Goal: Communication & Community: Answer question/provide support

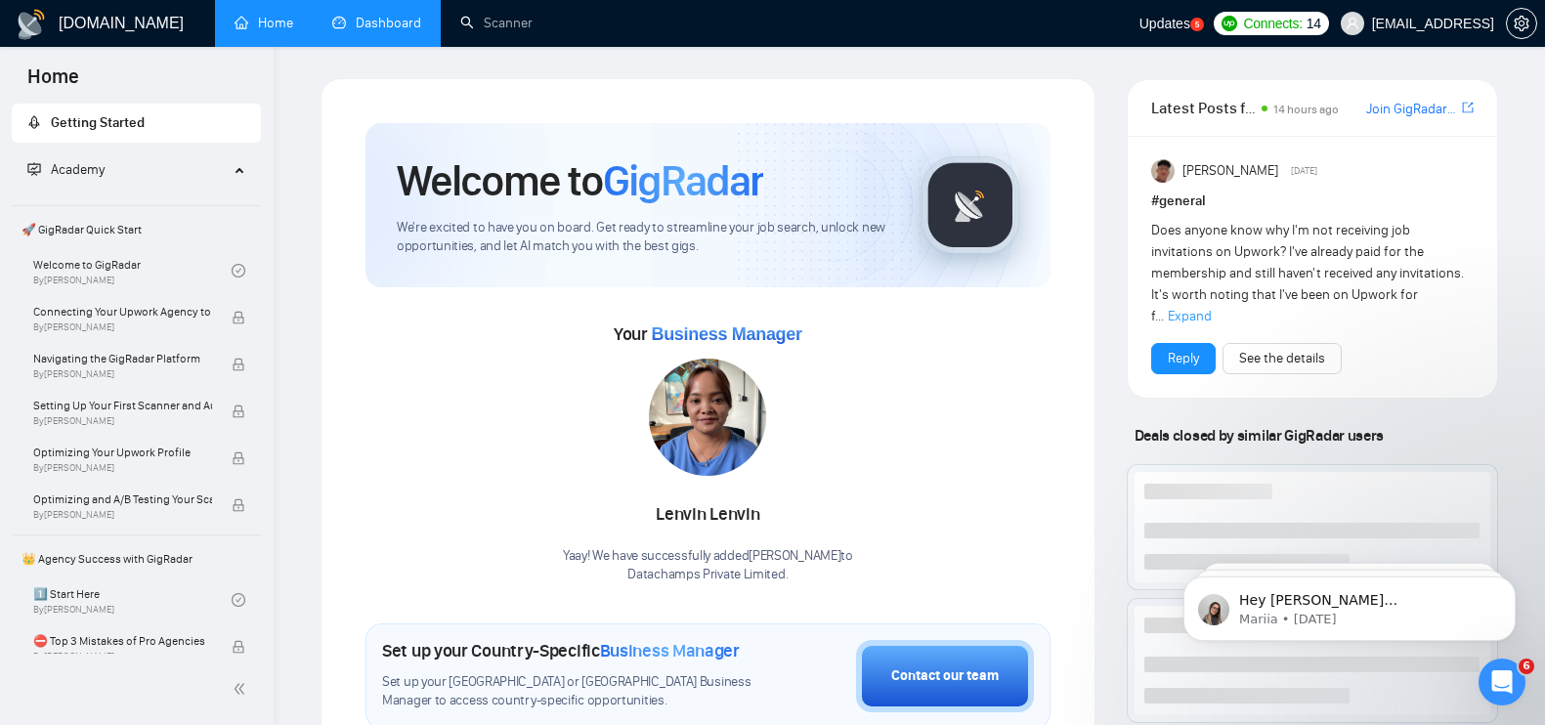
click at [385, 21] on link "Dashboard" at bounding box center [376, 23] width 89 height 17
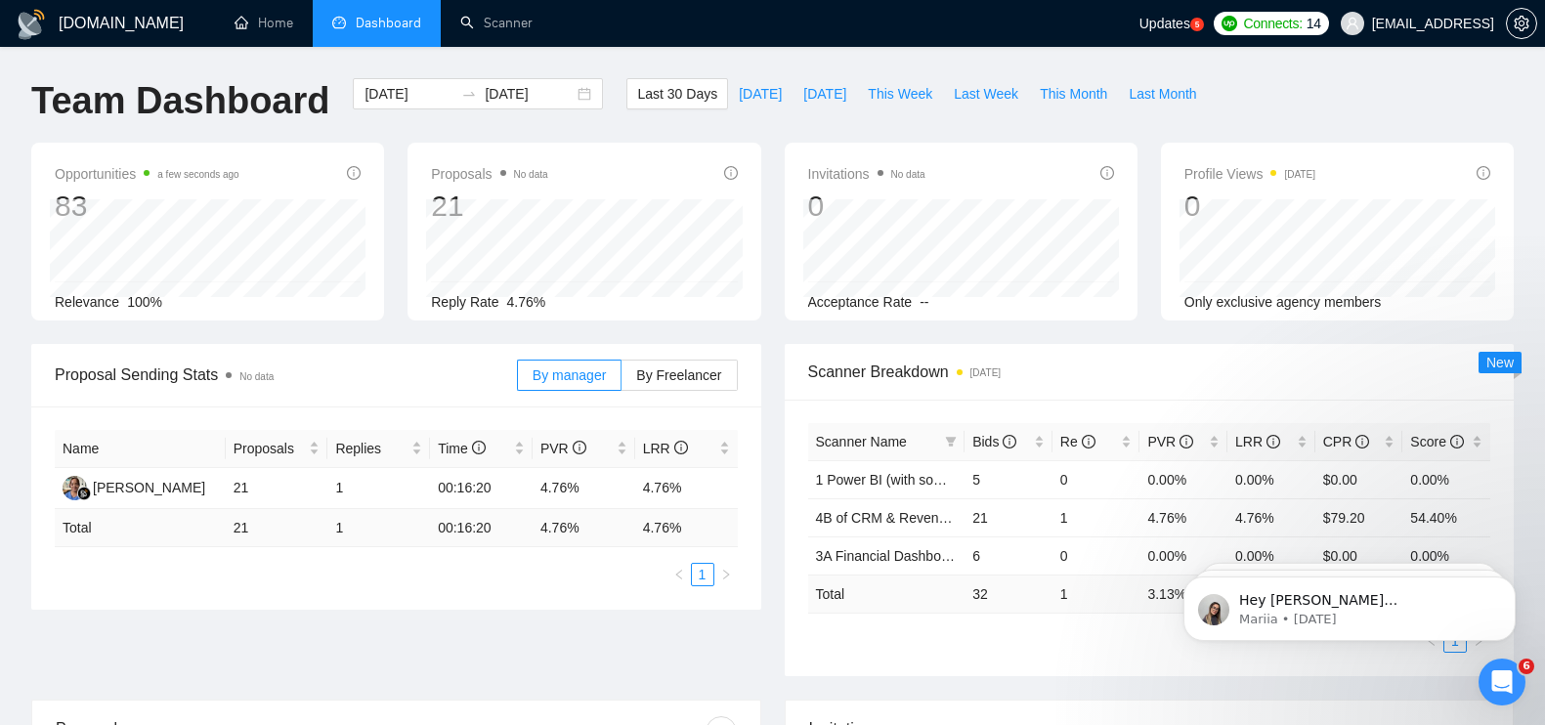
click at [1516, 685] on div "Open Intercom Messenger" at bounding box center [1502, 682] width 64 height 64
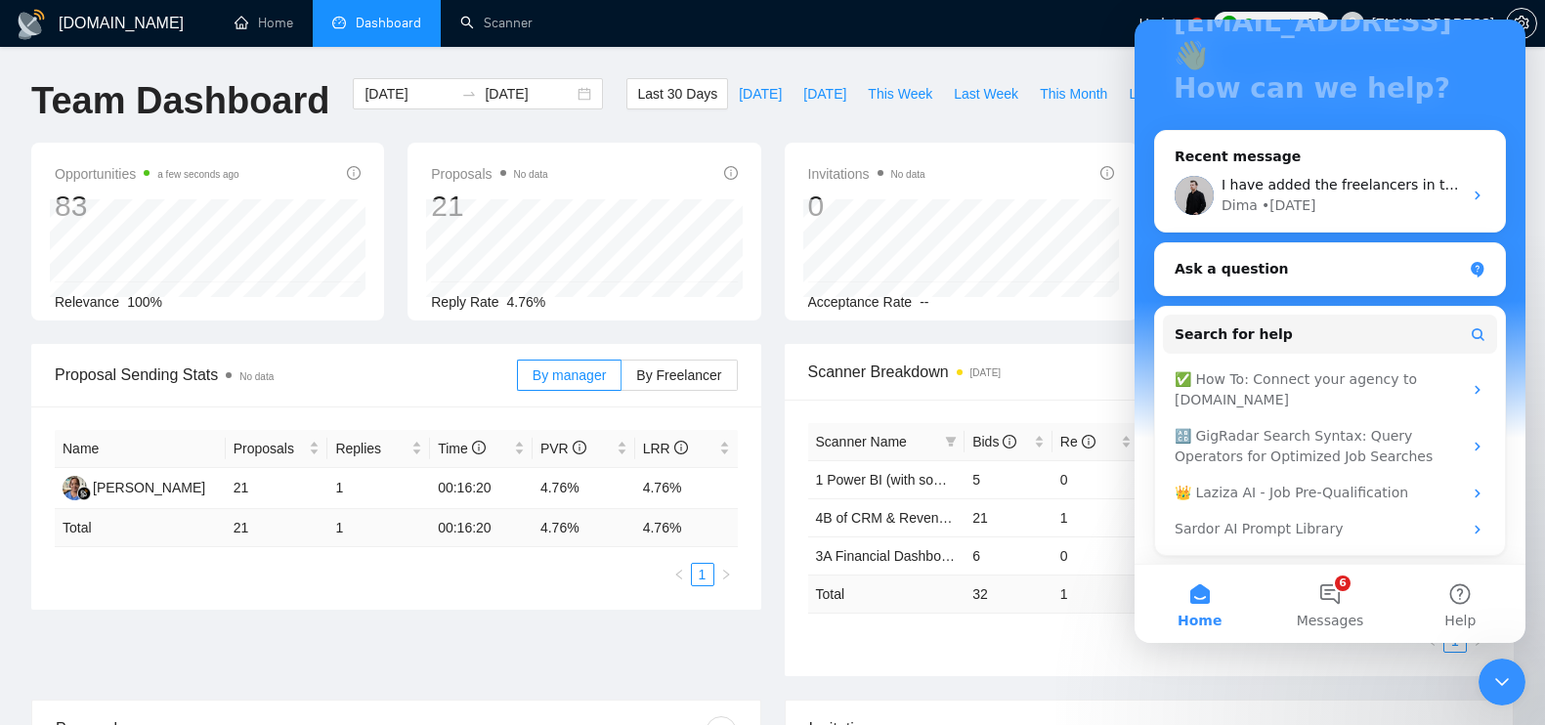
scroll to position [188, 0]
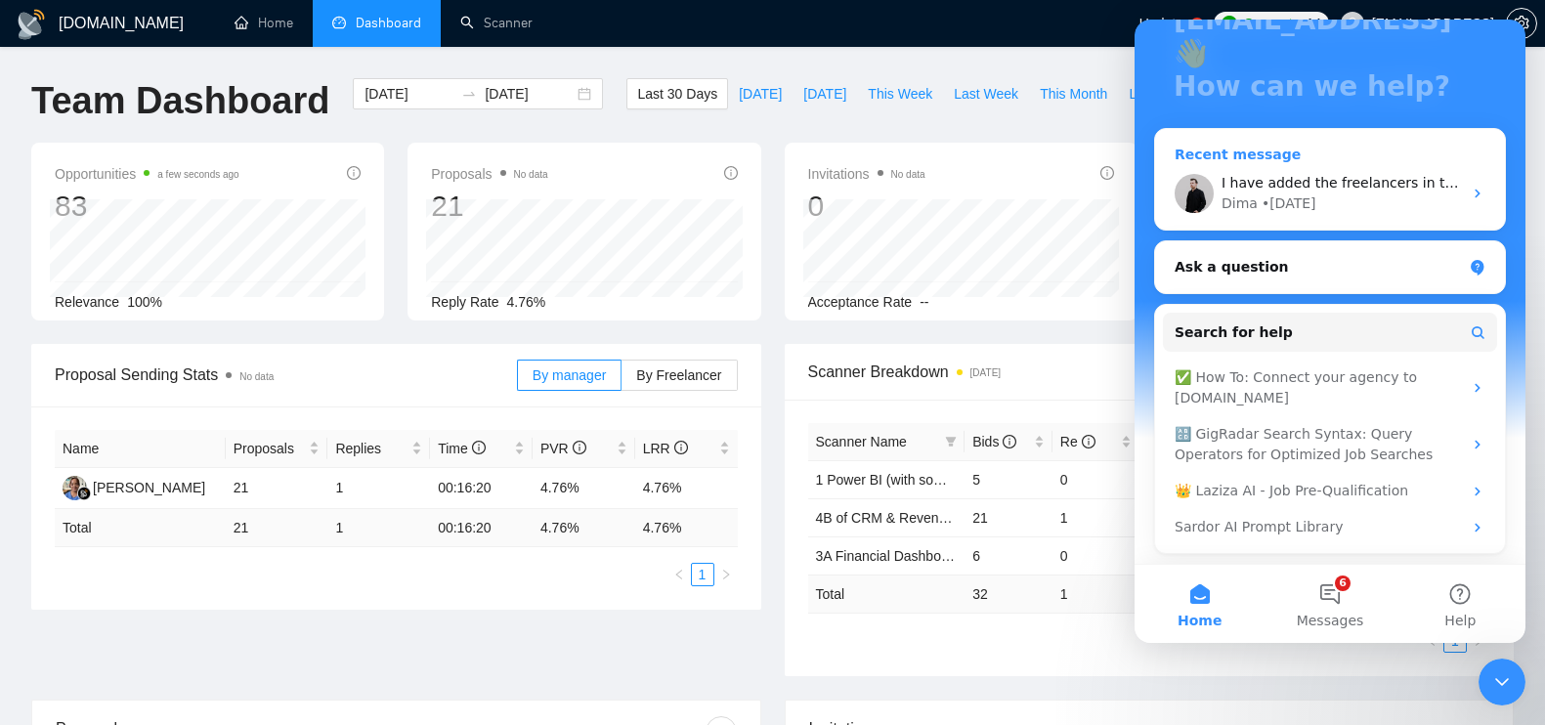
click at [1349, 193] on div "Dima • 2d ago" at bounding box center [1341, 203] width 240 height 21
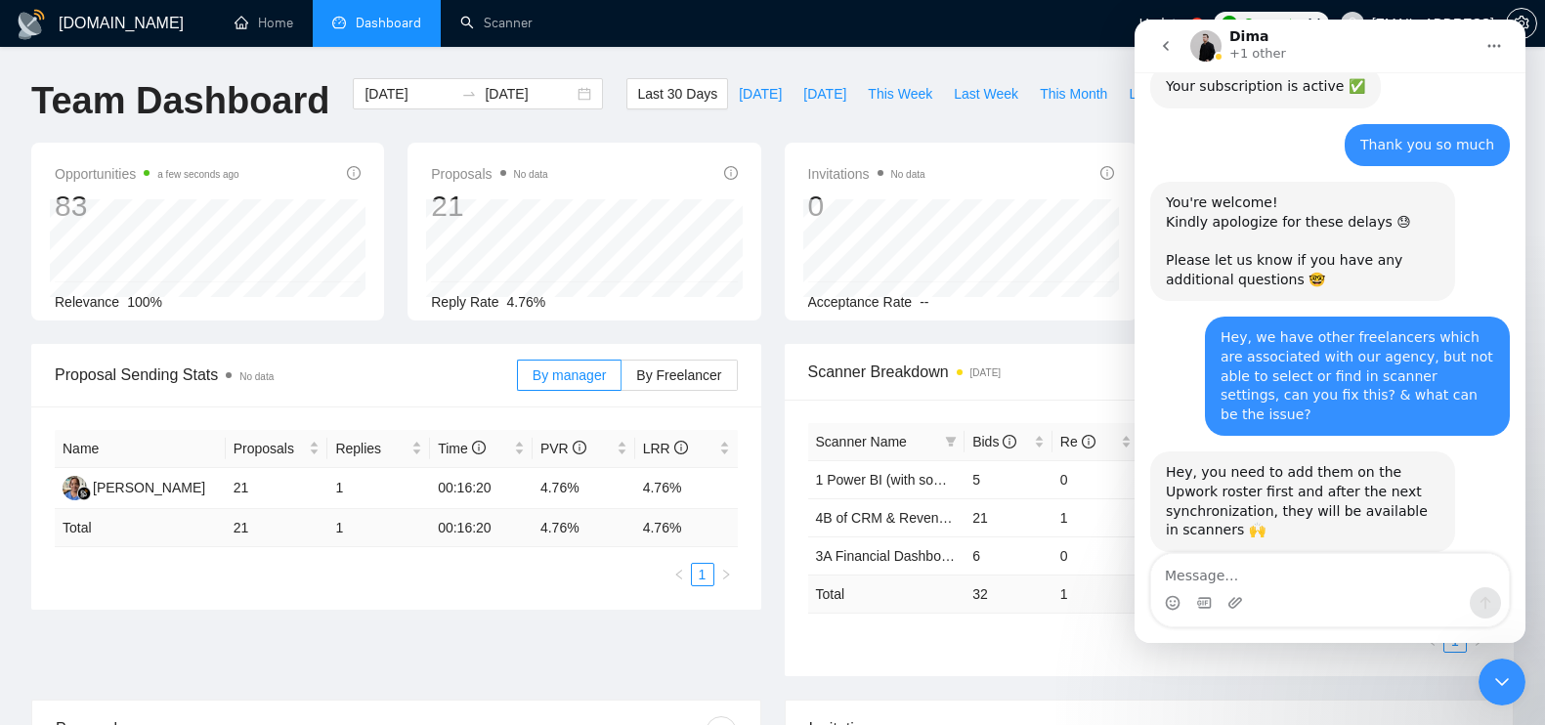
scroll to position [4105, 0]
click at [1357, 462] on div "Hey, you need to add them on the Upwork roster first and after the next synchro…" at bounding box center [1303, 500] width 274 height 76
drag, startPoint x: 1338, startPoint y: 479, endPoint x: 1361, endPoint y: 483, distance: 23.8
click at [1361, 586] on div "I have added the freelancers in the agency already viraj.s@datachamps.ai • 2d a…" at bounding box center [1357, 617] width 305 height 62
click at [1361, 598] on div "I have added the freelancers in the agency already" at bounding box center [1357, 617] width 274 height 38
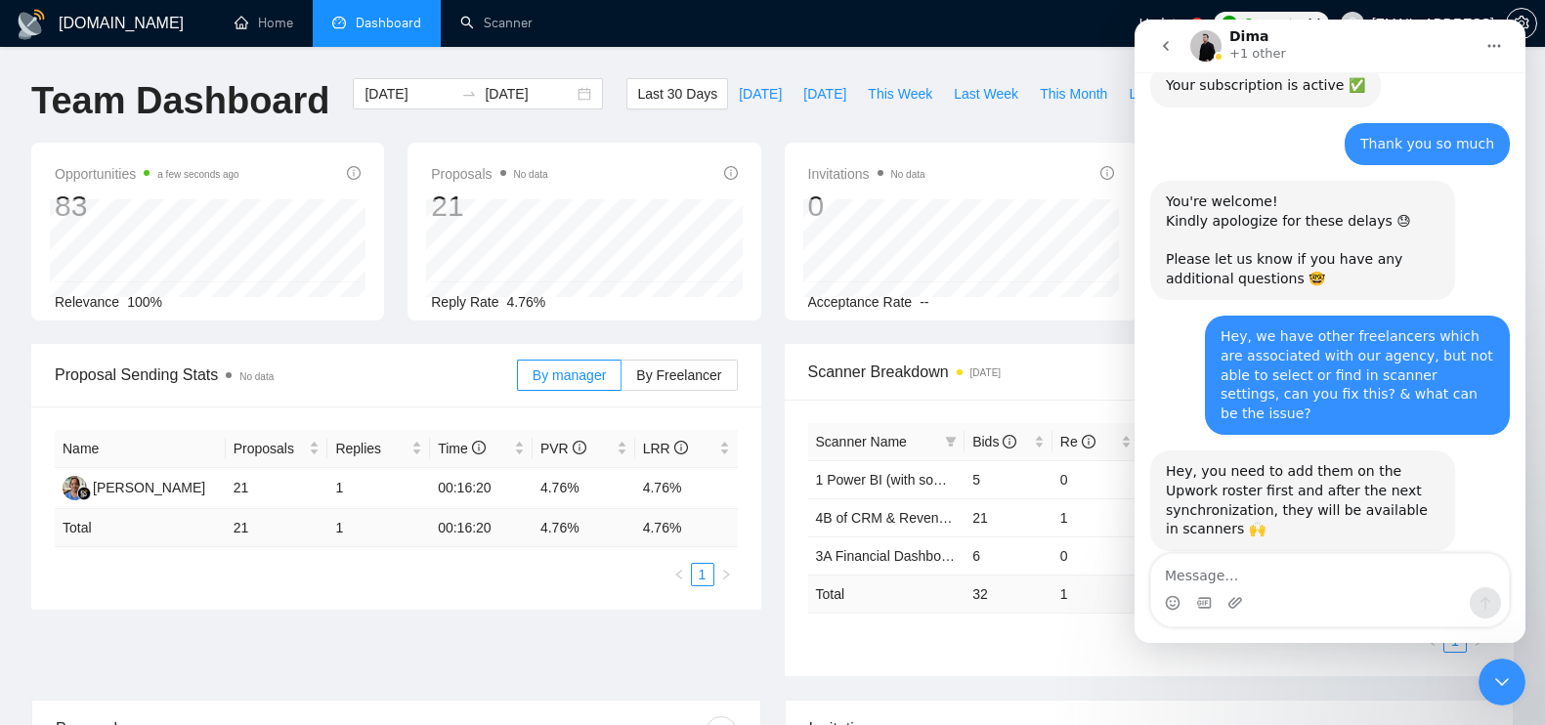
click at [1361, 598] on div "I have added the freelancers in the agency already" at bounding box center [1357, 617] width 274 height 38
click at [517, 28] on link "Scanner" at bounding box center [496, 23] width 72 height 17
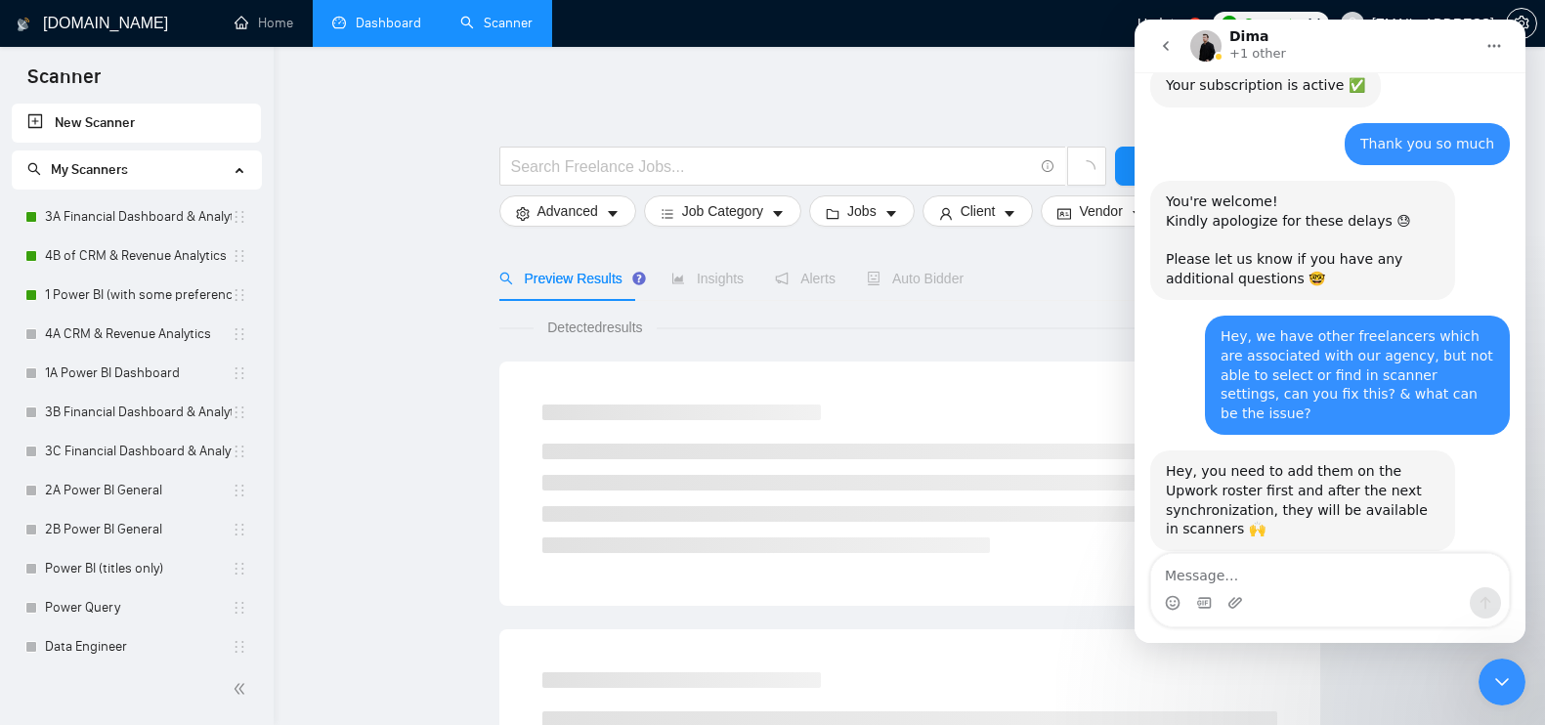
click at [1168, 33] on button "go back" at bounding box center [1165, 45] width 37 height 37
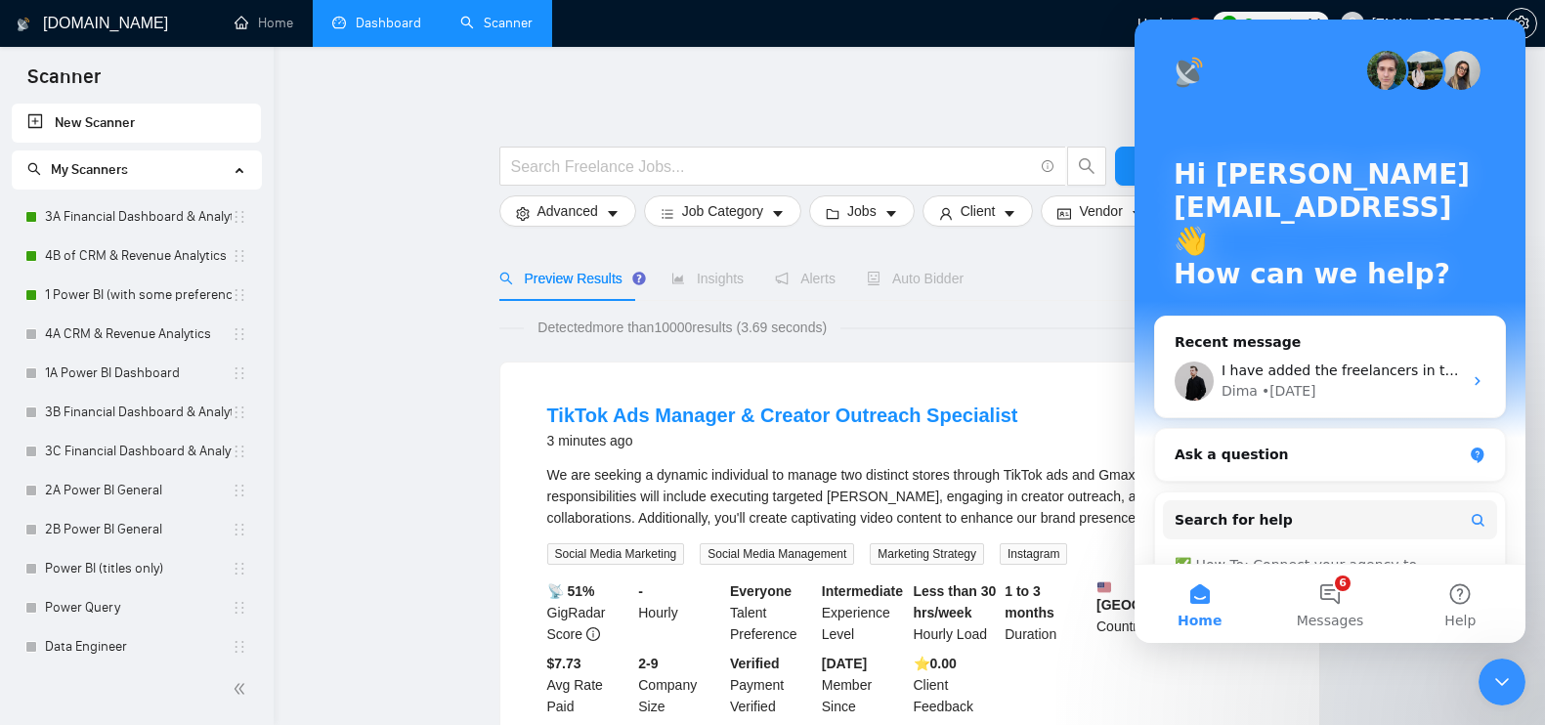
click at [1499, 674] on icon "Close Intercom Messenger" at bounding box center [1501, 681] width 23 height 23
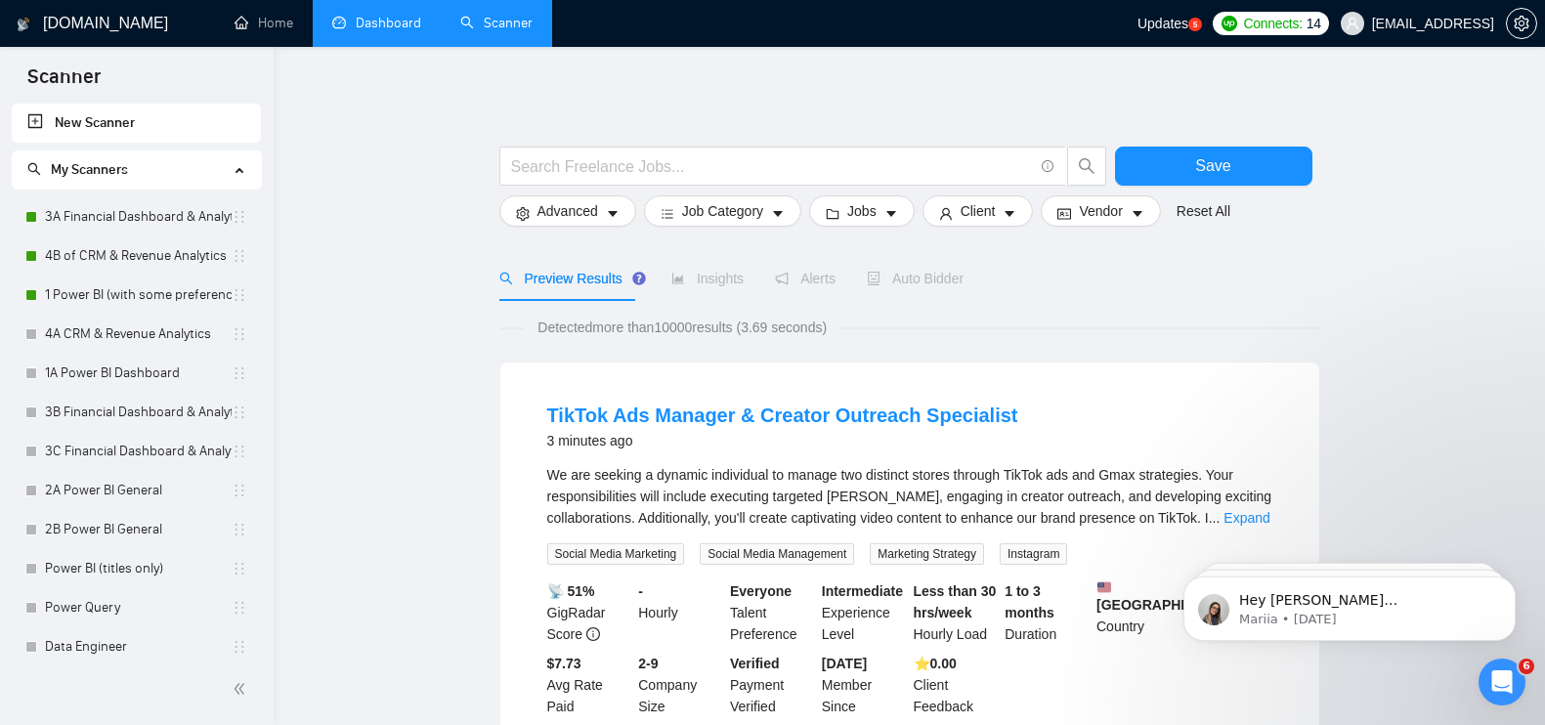
drag, startPoint x: 416, startPoint y: 380, endPoint x: 426, endPoint y: 372, distance: 12.5
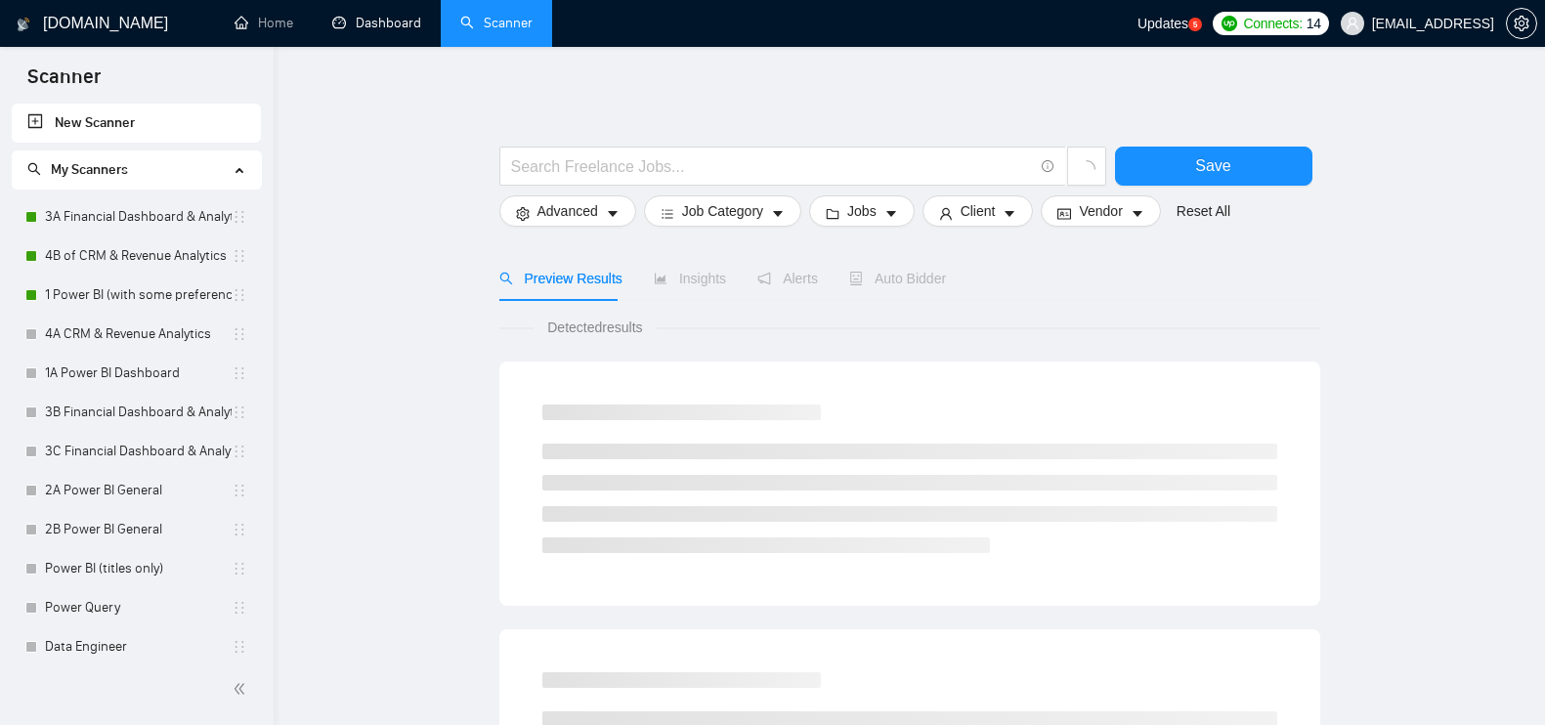
click at [387, 28] on link "Dashboard" at bounding box center [376, 23] width 89 height 17
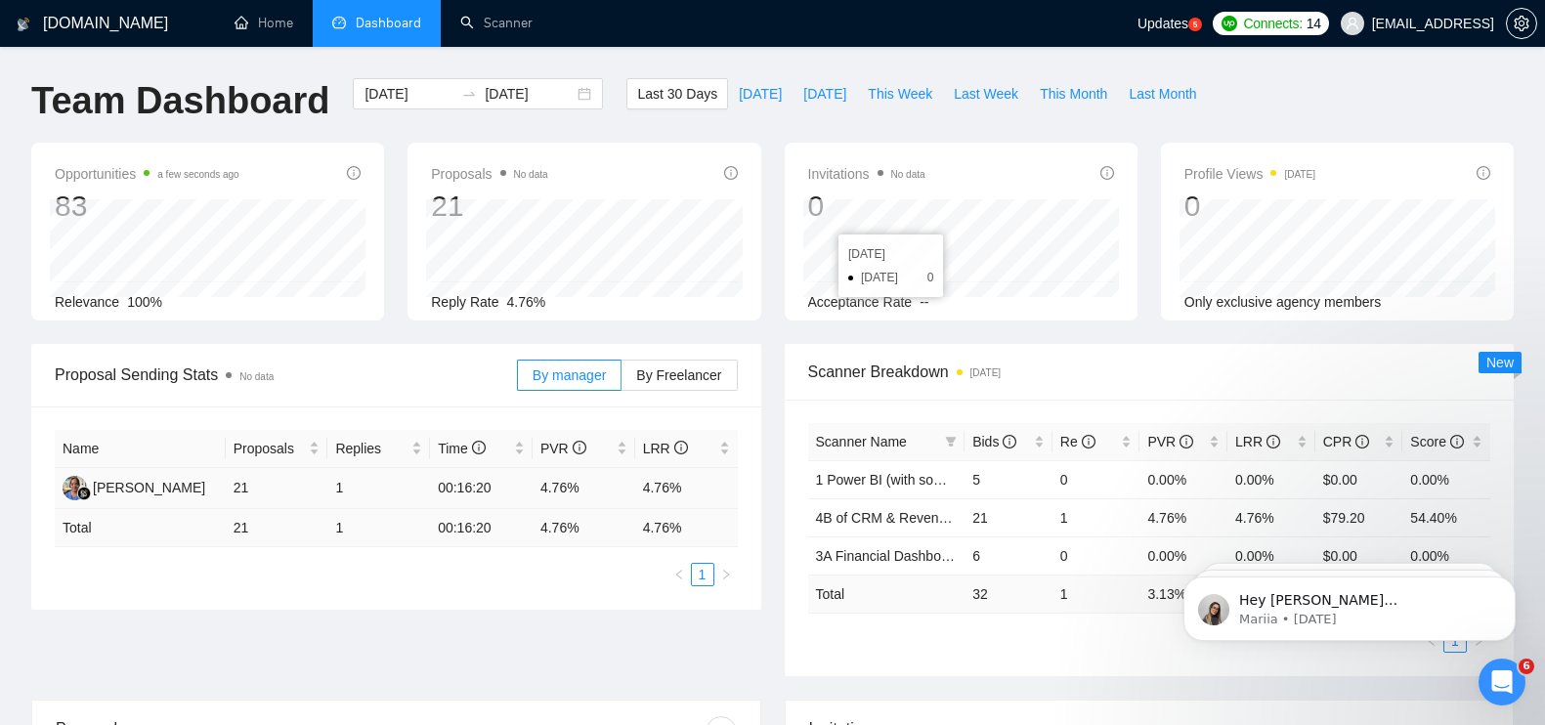
click at [625, 0] on html "[DOMAIN_NAME] Home Dashboard Scanner Updates 5 Connects: 14 [EMAIL_ADDRESS] Tea…" at bounding box center [772, 362] width 1545 height 725
click at [443, 633] on div "Proposal Sending Stats No data By manager By Freelancer Name Proposals Replies …" at bounding box center [773, 522] width 1506 height 356
click at [460, 26] on link "Scanner" at bounding box center [496, 23] width 72 height 17
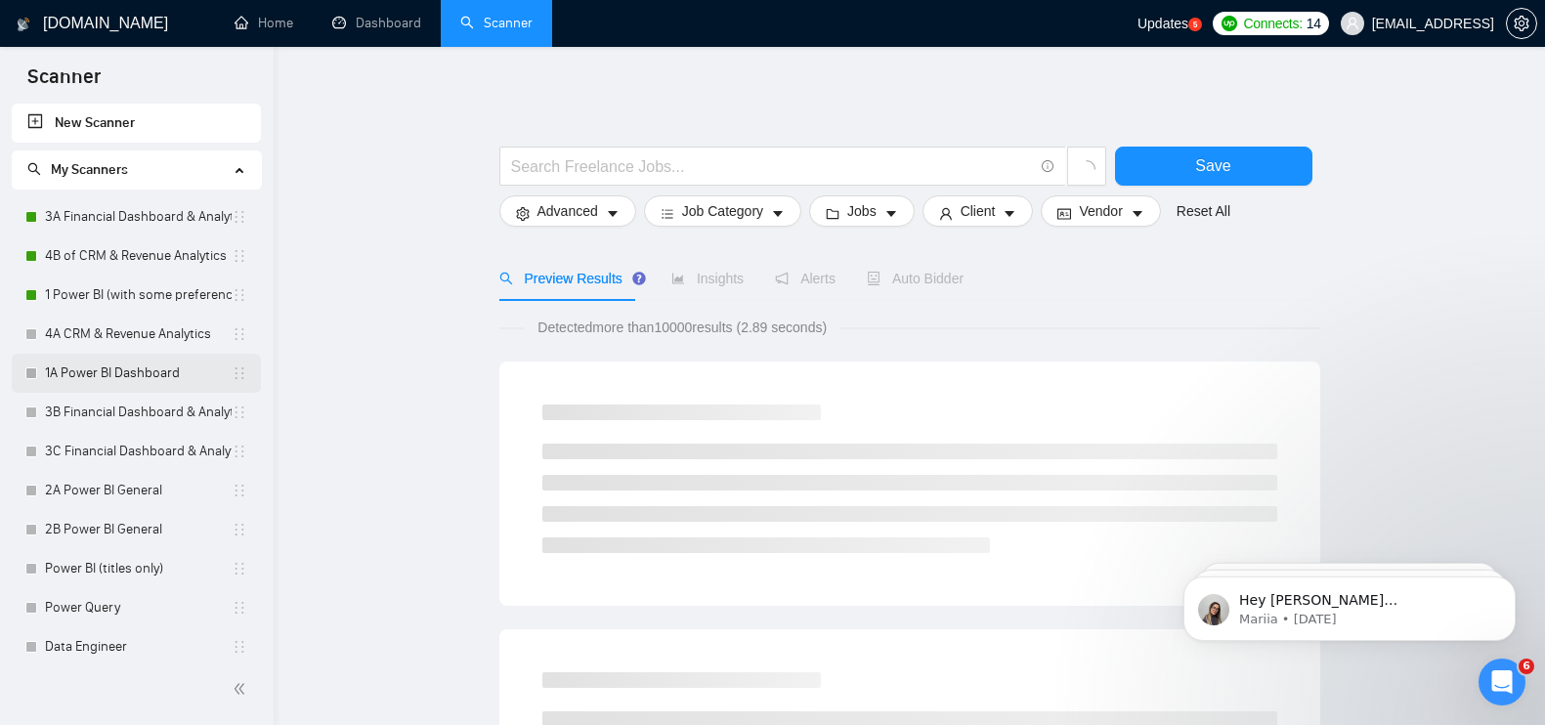
scroll to position [13, 0]
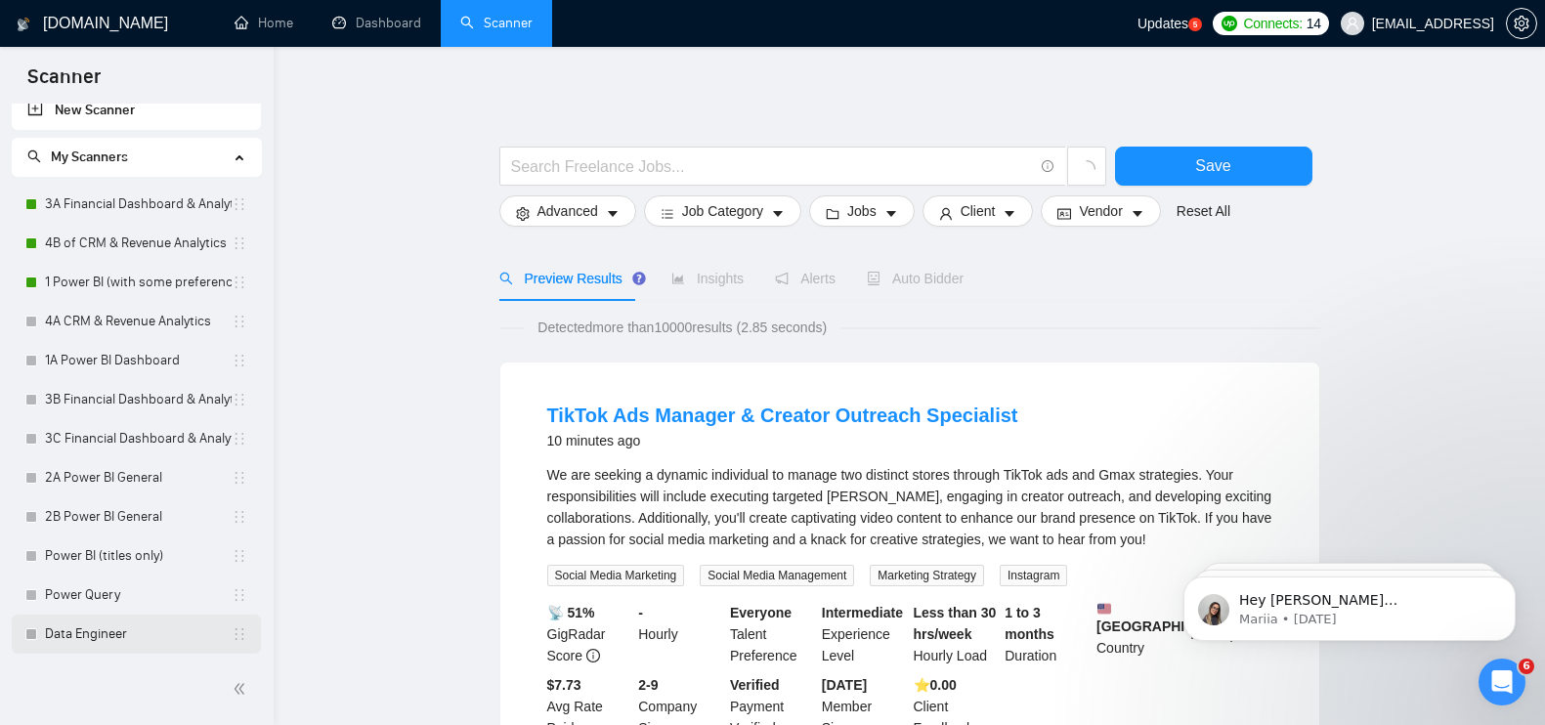
click at [145, 630] on link "Data Engineer" at bounding box center [138, 634] width 187 height 39
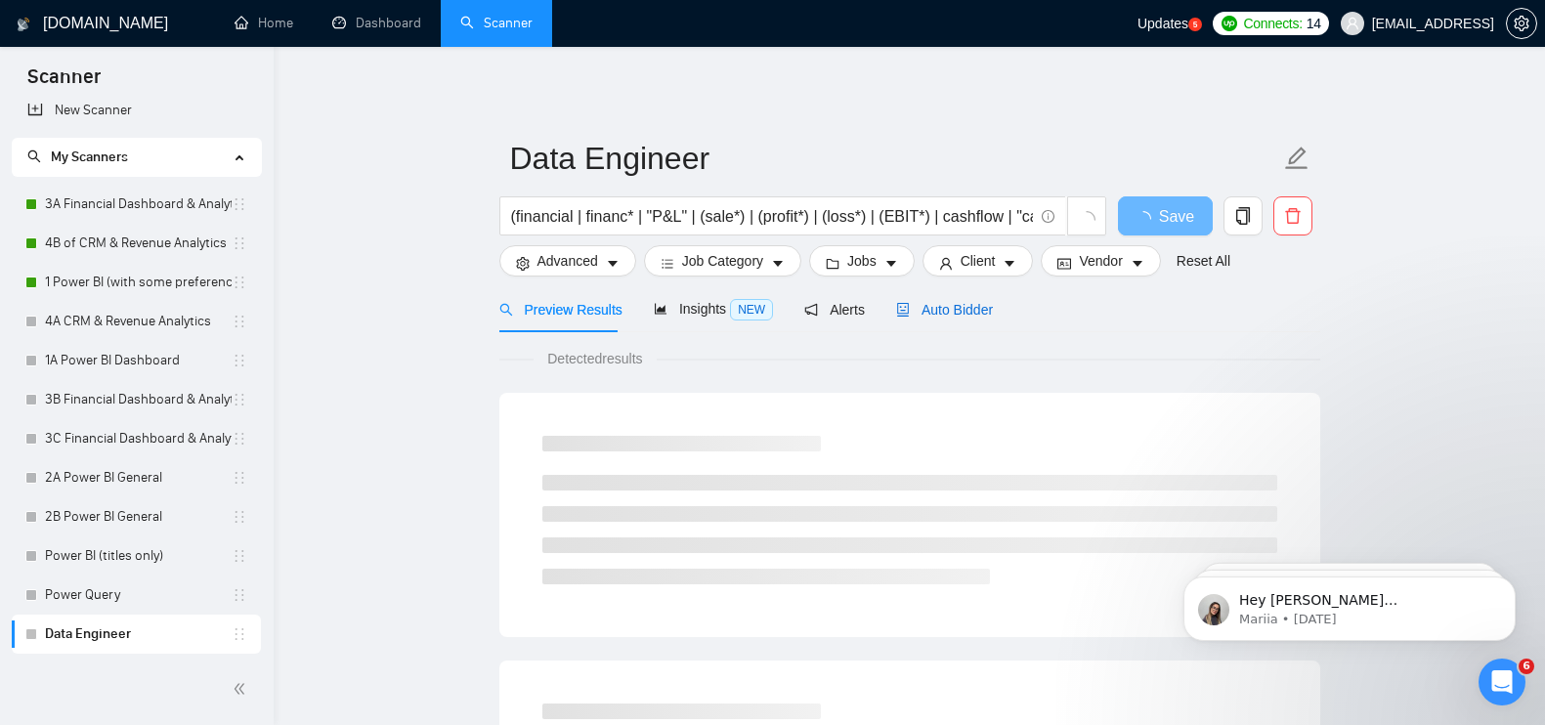
click at [971, 308] on span "Auto Bidder" at bounding box center [944, 310] width 97 height 16
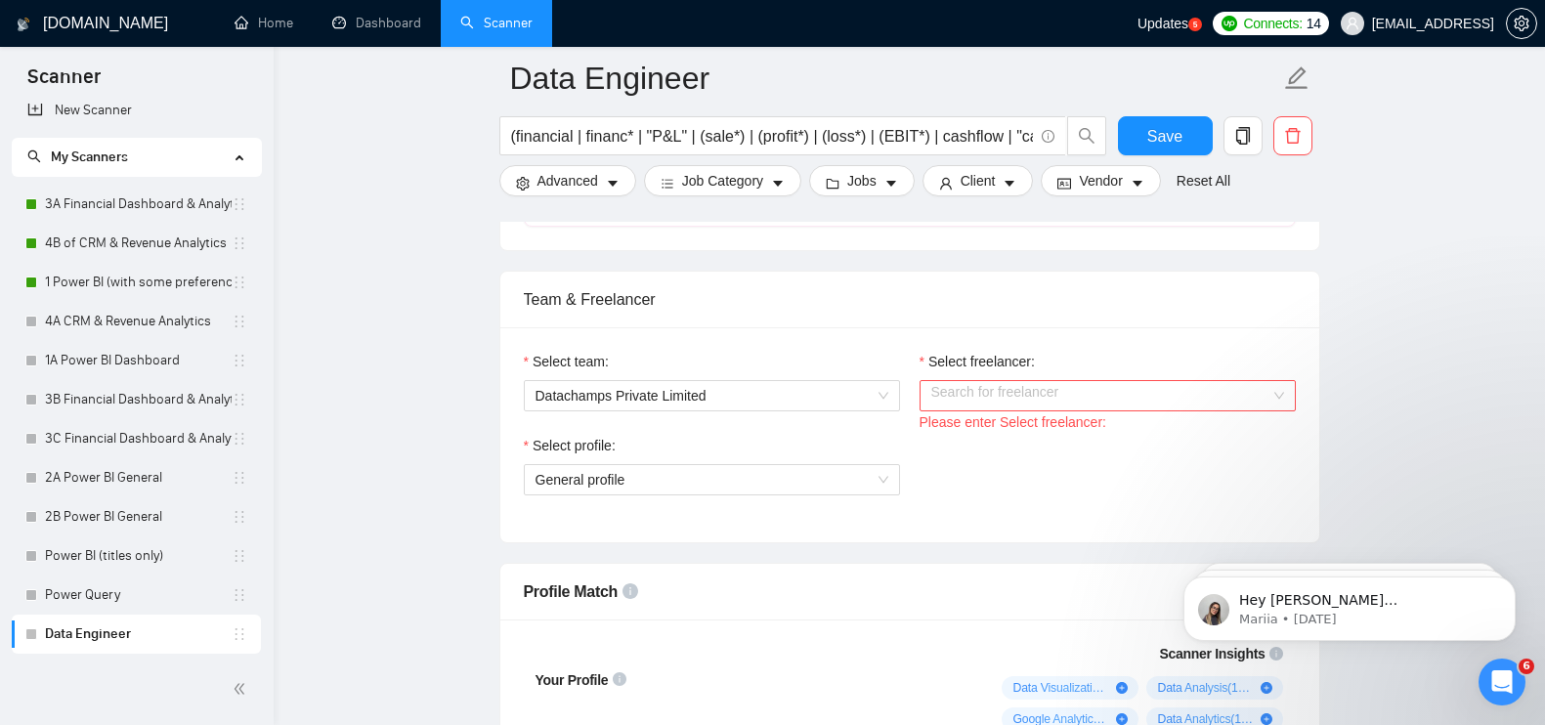
scroll to position [928, 0]
click at [1050, 412] on div "Search for freelancer" at bounding box center [1107, 398] width 376 height 31
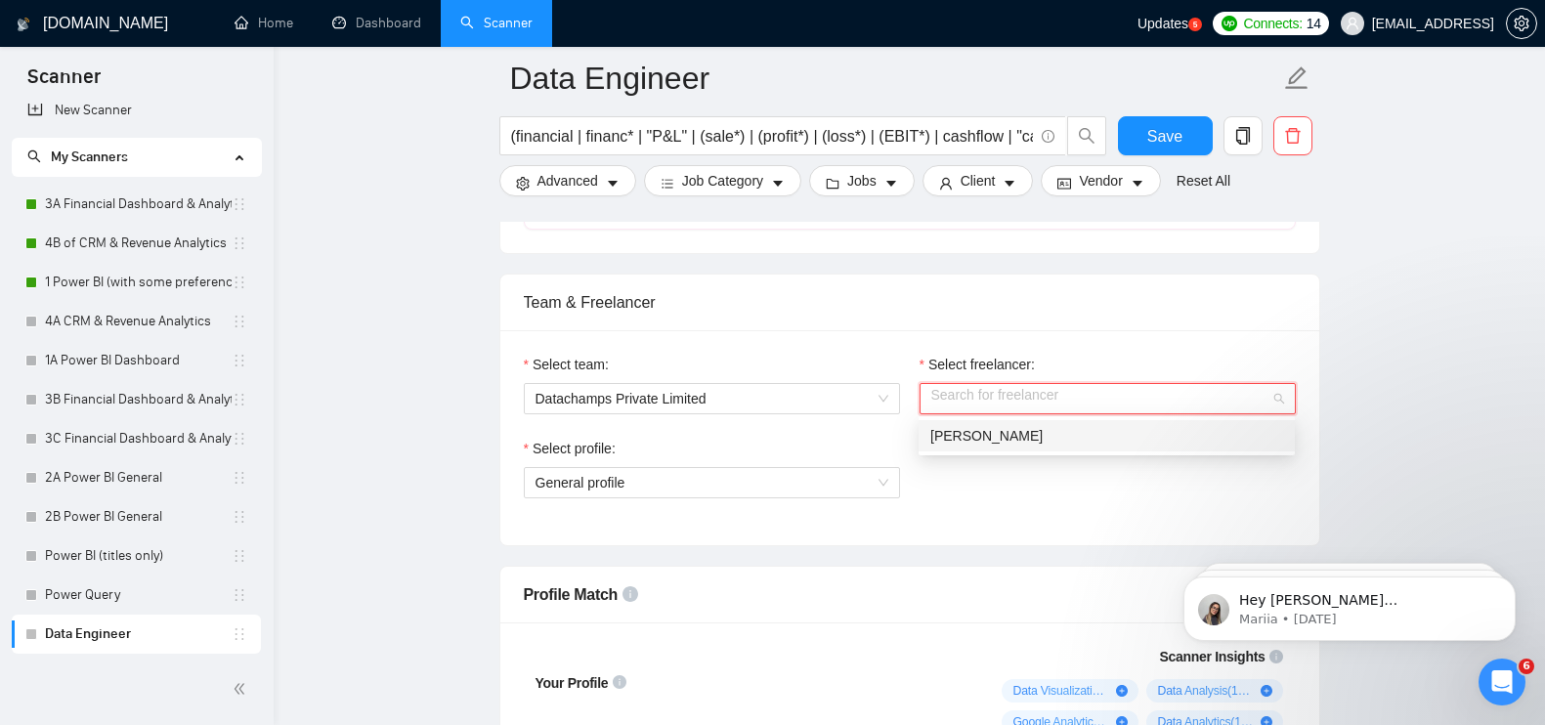
click at [1045, 486] on div "Select profile: General profile" at bounding box center [909, 480] width 791 height 84
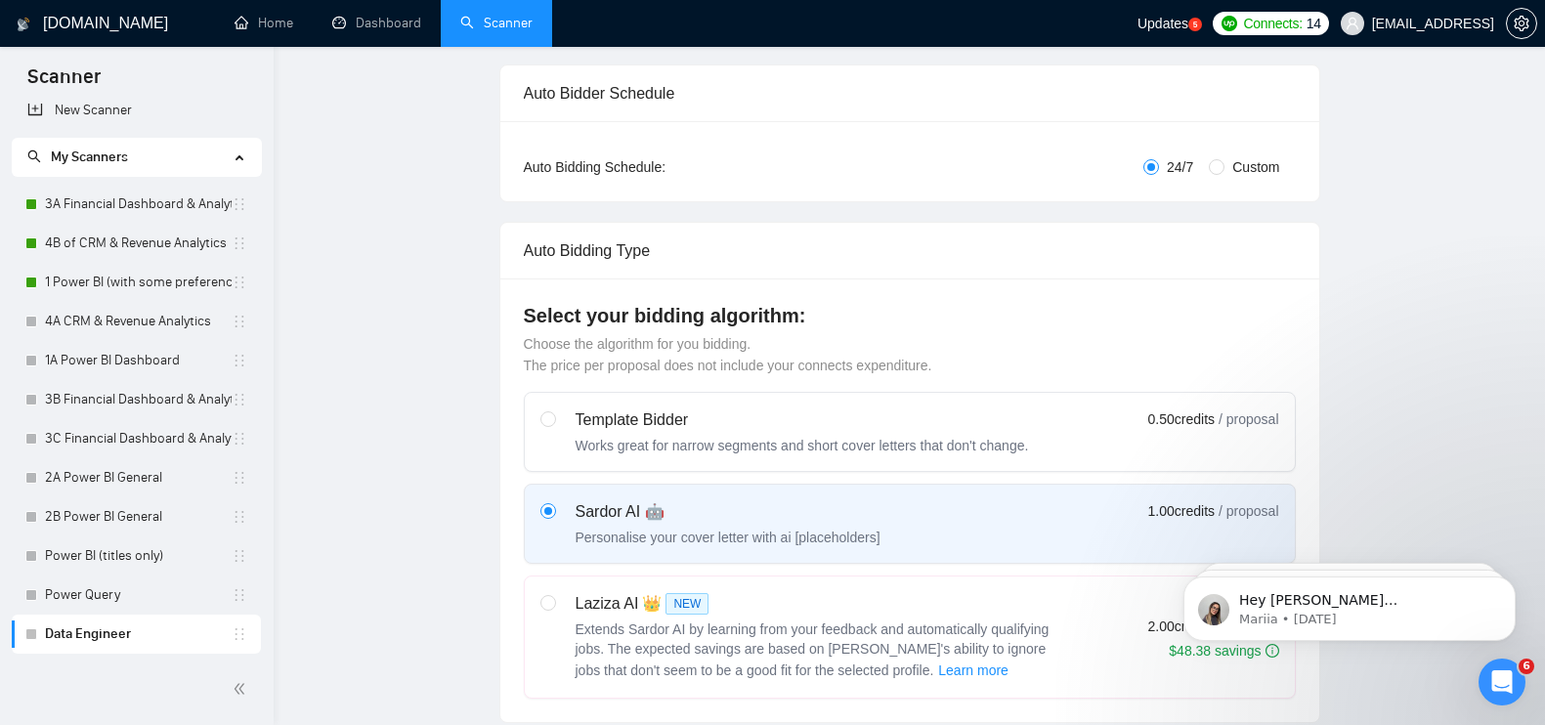
scroll to position [0, 0]
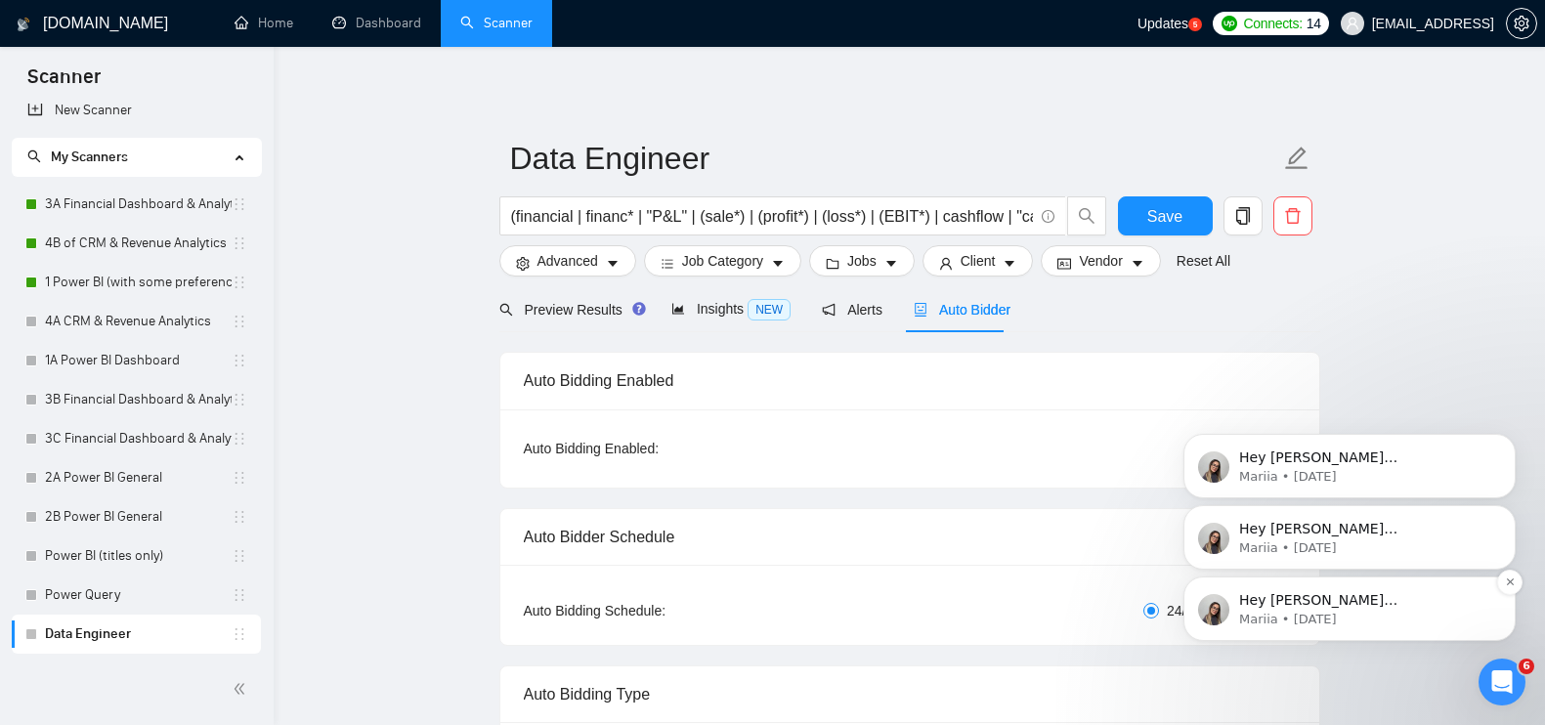
click at [1425, 589] on div "Hey [PERSON_NAME][EMAIL_ADDRESS], Looks like your Upwork agency Datachamps Priv…" at bounding box center [1349, 608] width 303 height 39
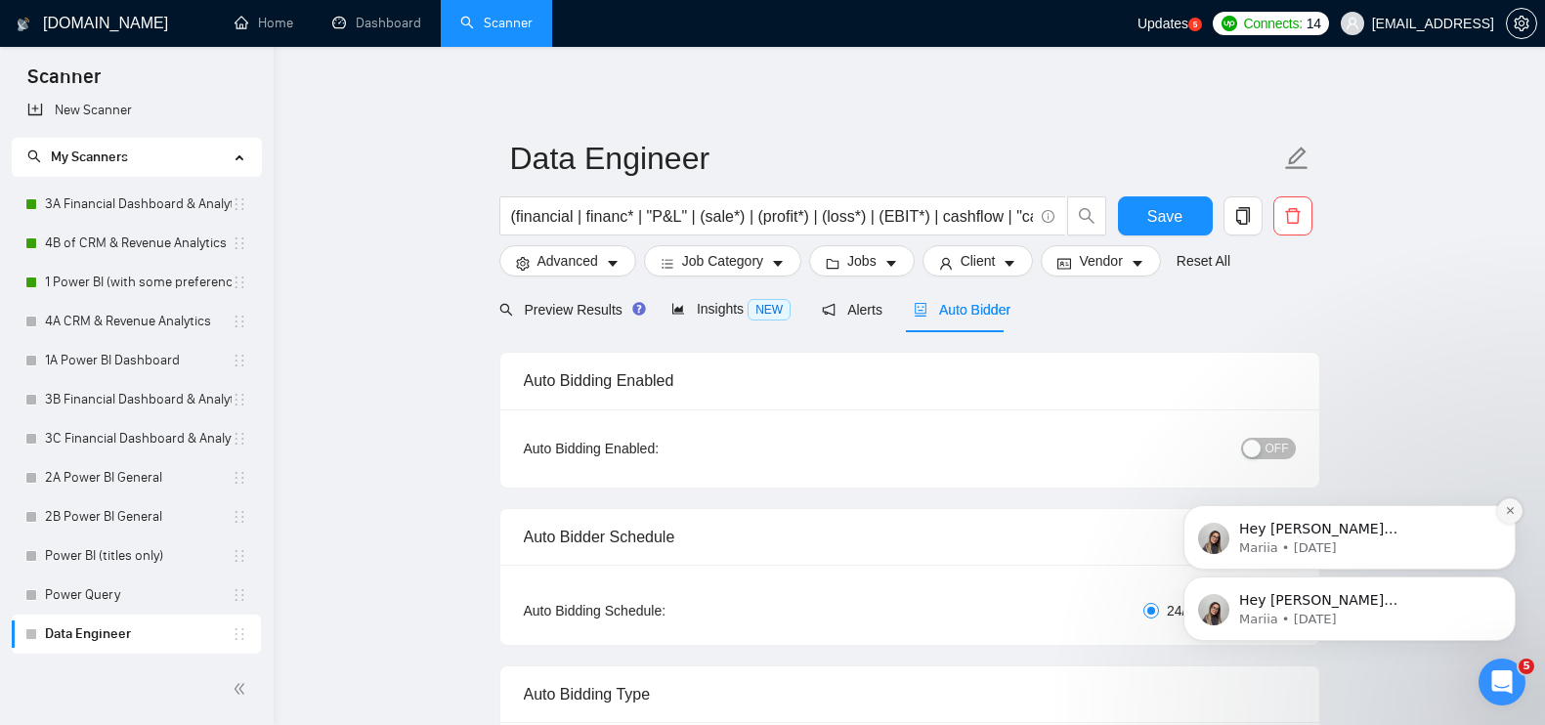
click at [1506, 505] on icon "Dismiss notification" at bounding box center [1510, 510] width 11 height 11
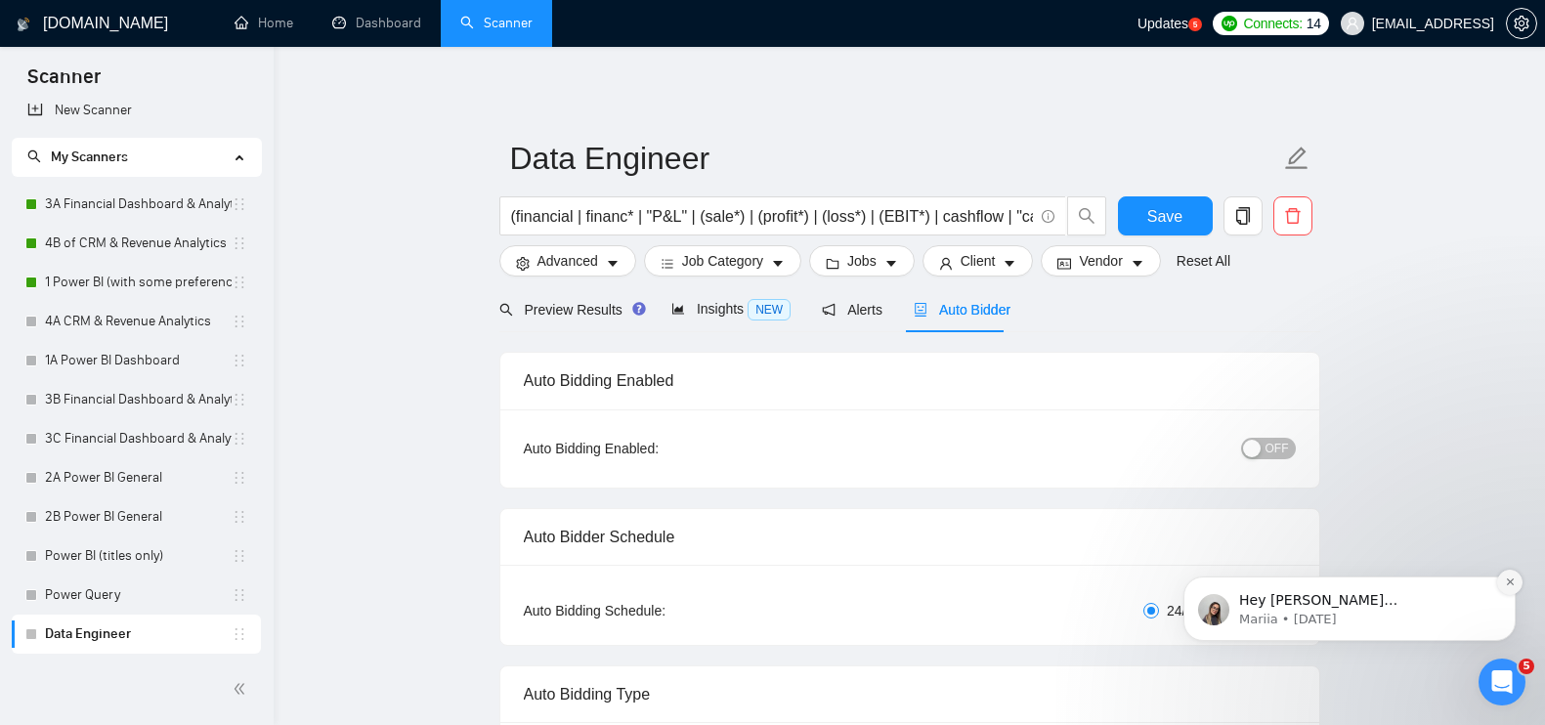
click at [1505, 578] on icon "Dismiss notification" at bounding box center [1510, 581] width 11 height 11
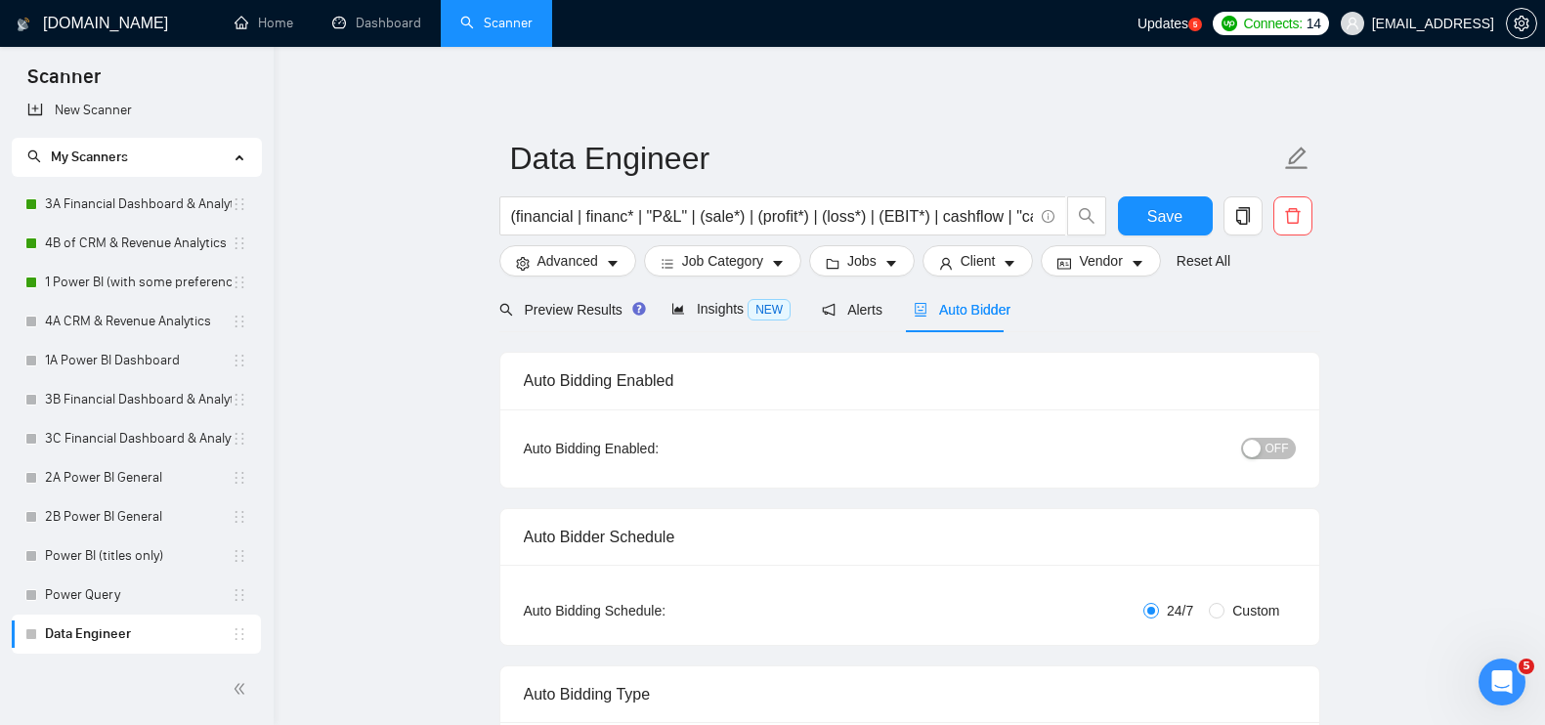
click at [1494, 667] on div "Open Intercom Messenger" at bounding box center [1502, 682] width 64 height 64
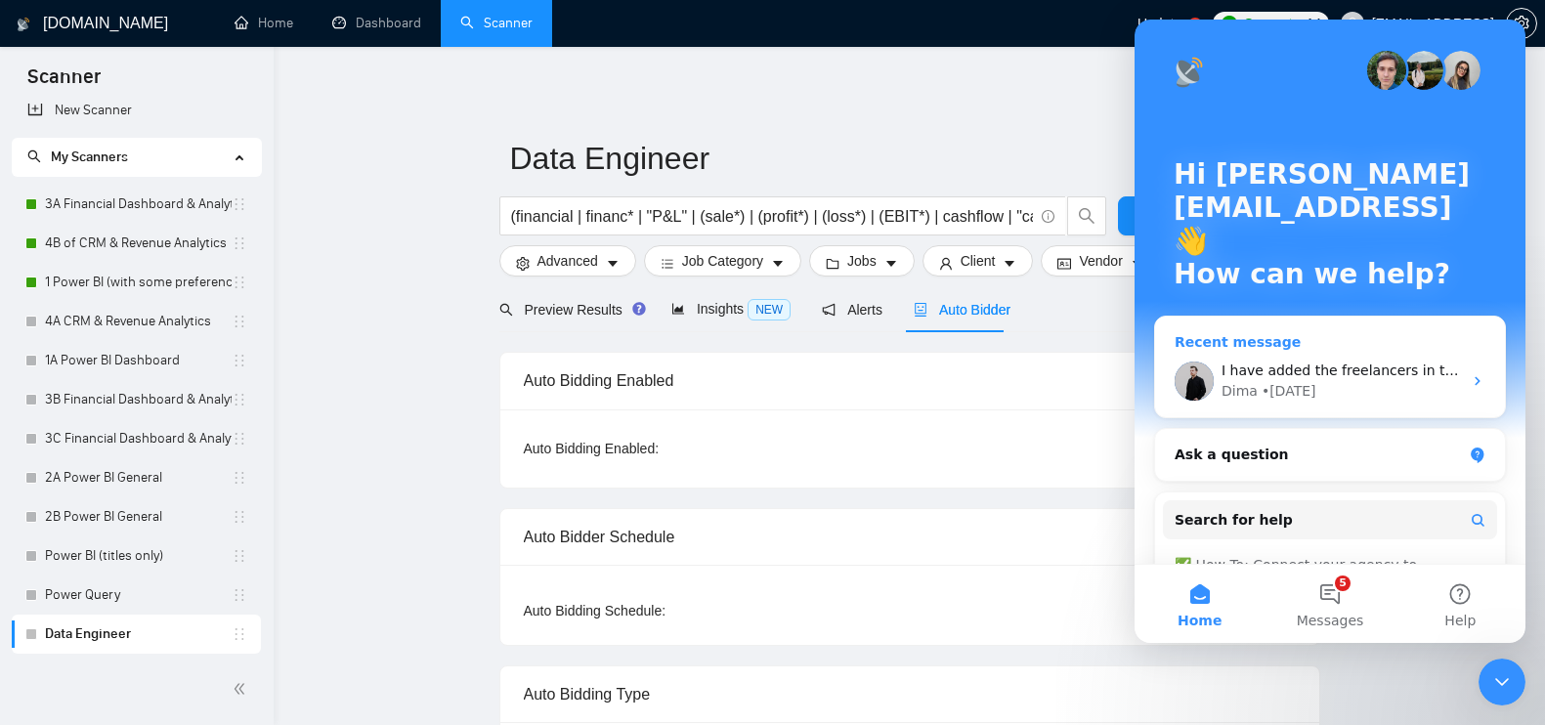
click at [1246, 367] on span "I have added the freelancers in the agency already" at bounding box center [1396, 371] width 350 height 16
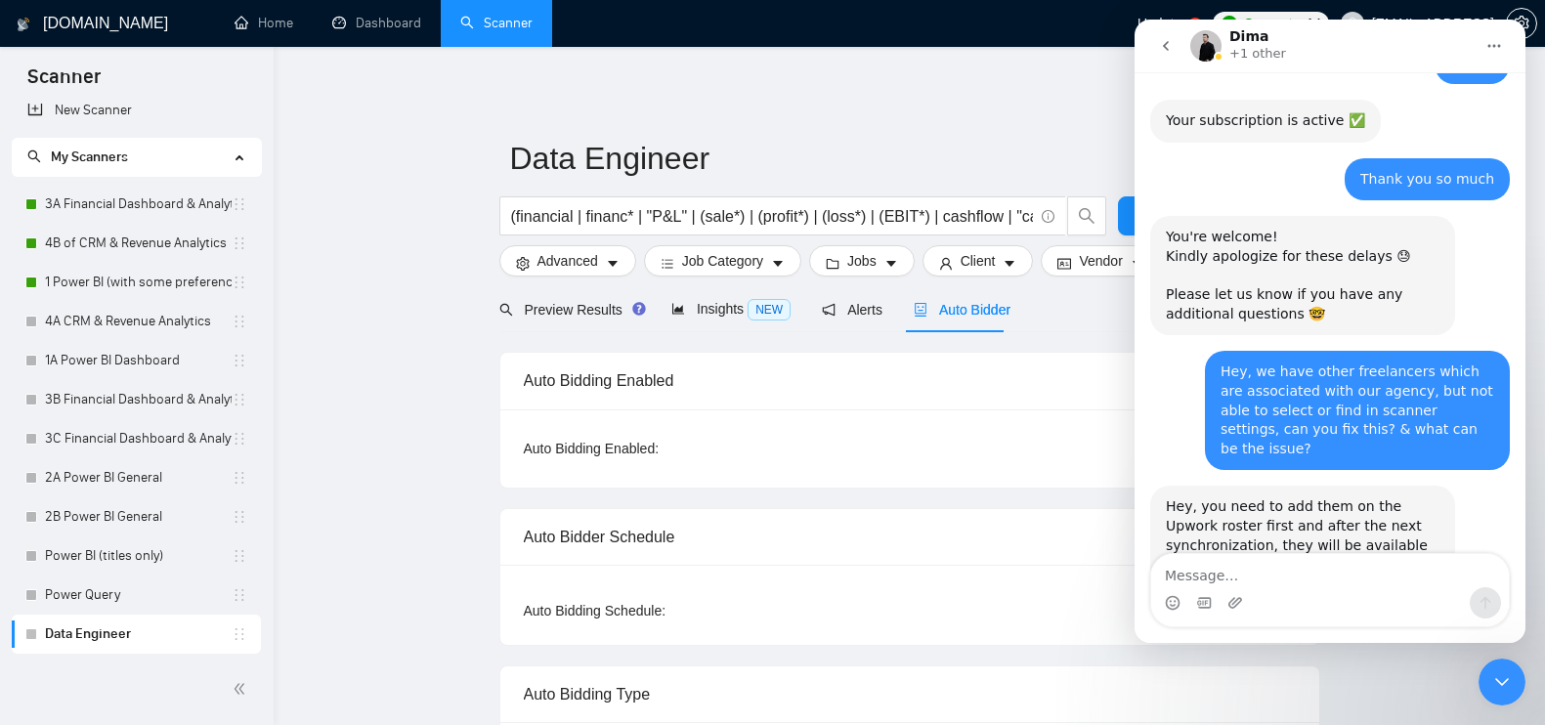
scroll to position [4105, 0]
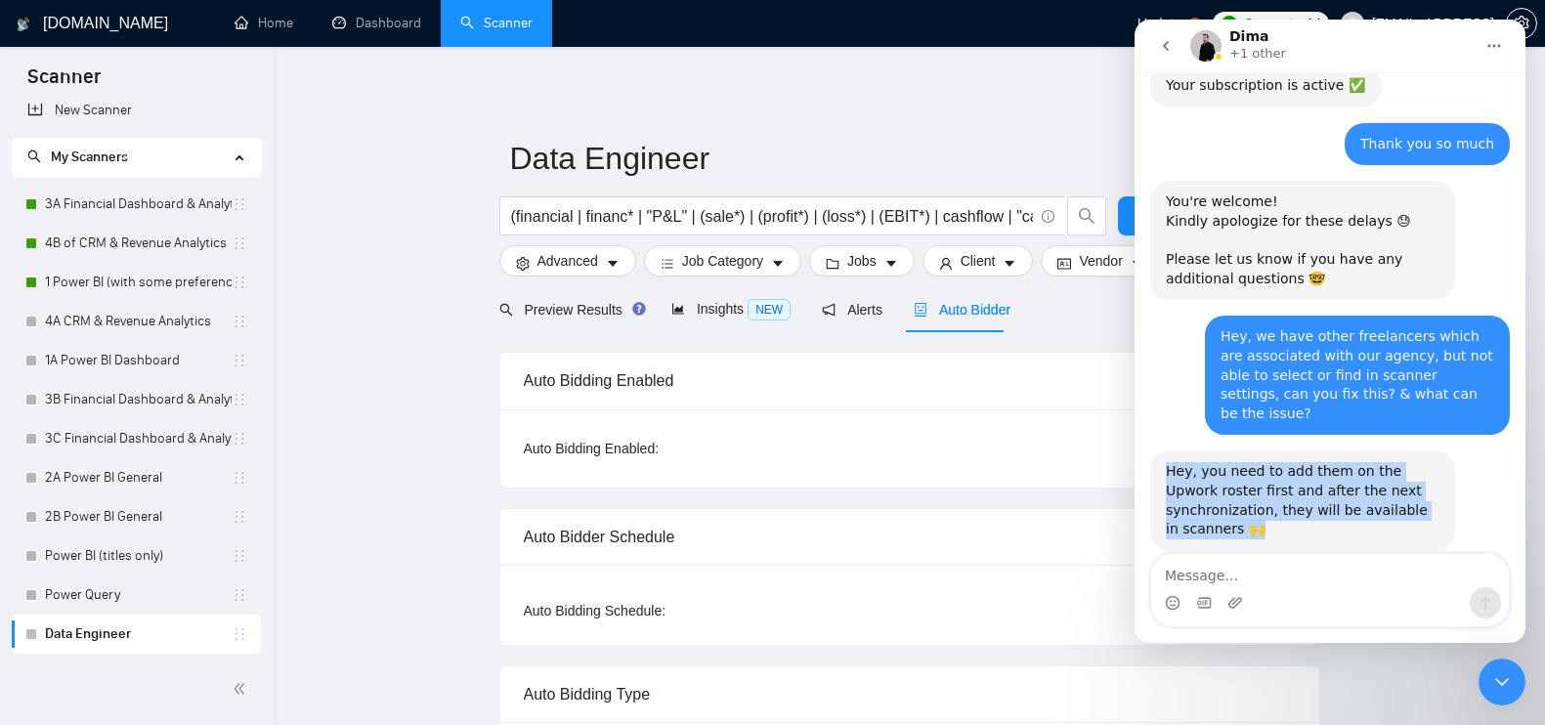
drag, startPoint x: 1236, startPoint y: 417, endPoint x: 1158, endPoint y: 357, distance: 98.9
click at [1158, 450] on div "Hey, you need to add them on the Upwork roster first and after the next synchro…" at bounding box center [1302, 500] width 305 height 100
copy div "Hey, you need to add them on the Upwork roster first and after the next synchro…"
click at [1240, 462] on div "Hey, you need to add them on the Upwork roster first and after the next synchro…" at bounding box center [1303, 500] width 274 height 76
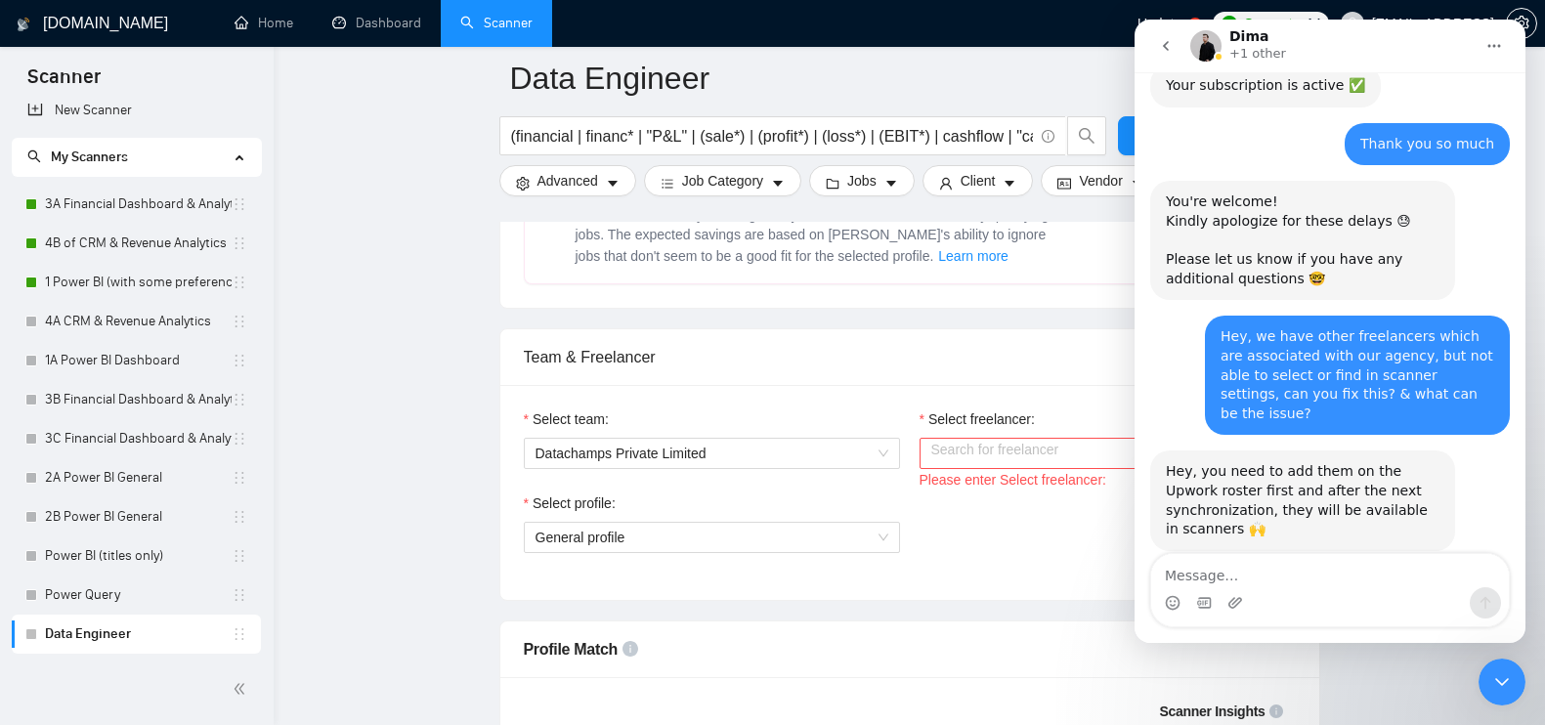
scroll to position [920, 0]
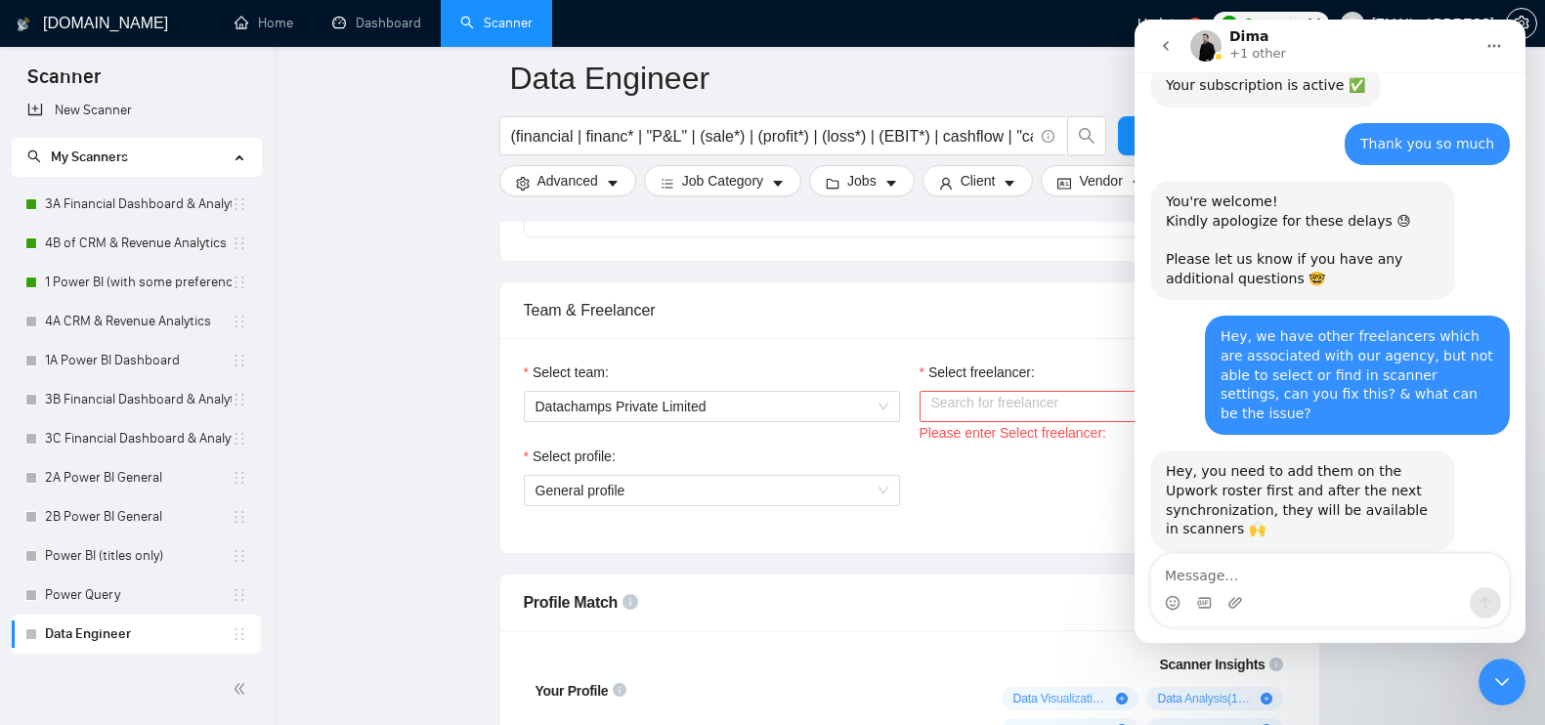
click at [972, 415] on input "Select freelancer:" at bounding box center [1100, 406] width 339 height 29
click at [1506, 688] on icon "Close Intercom Messenger" at bounding box center [1501, 681] width 23 height 23
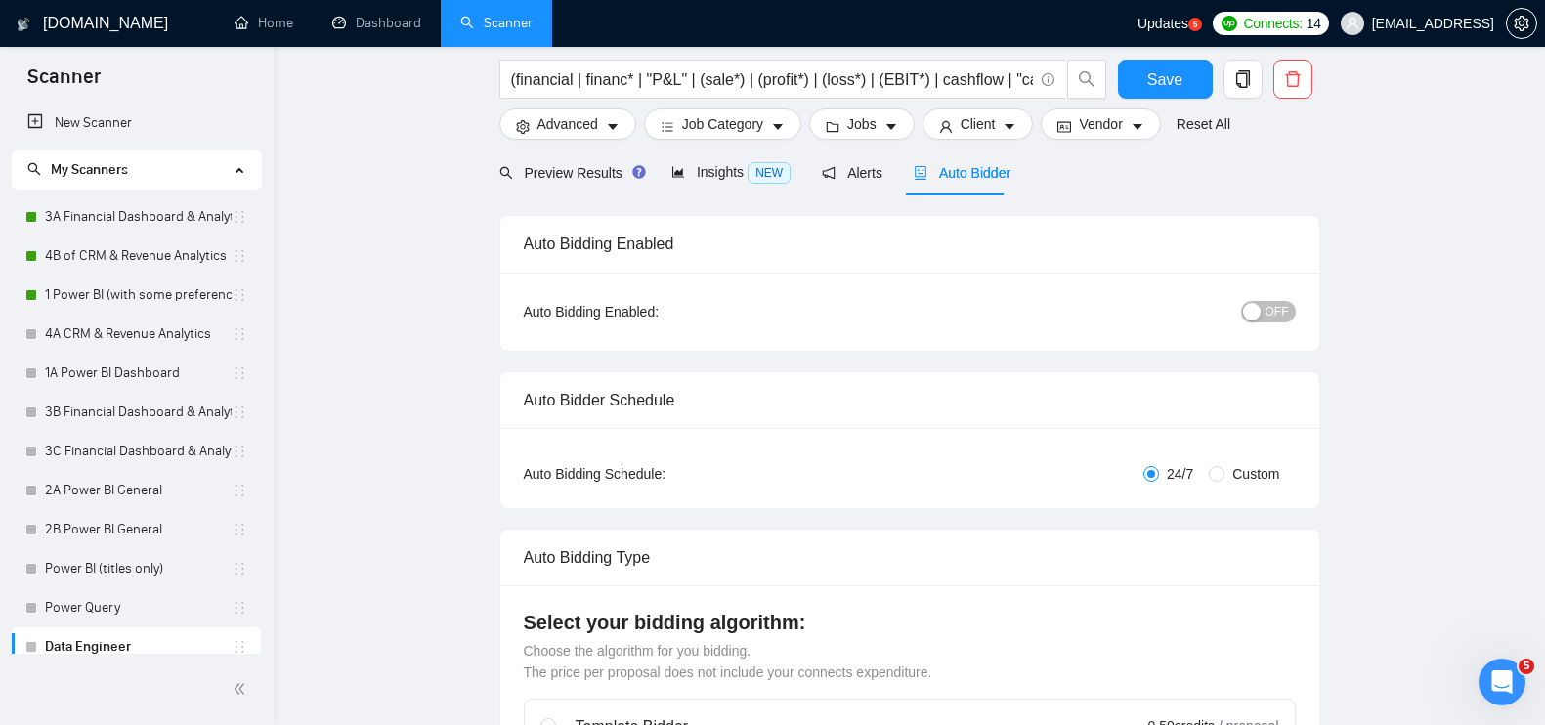
scroll to position [0, 0]
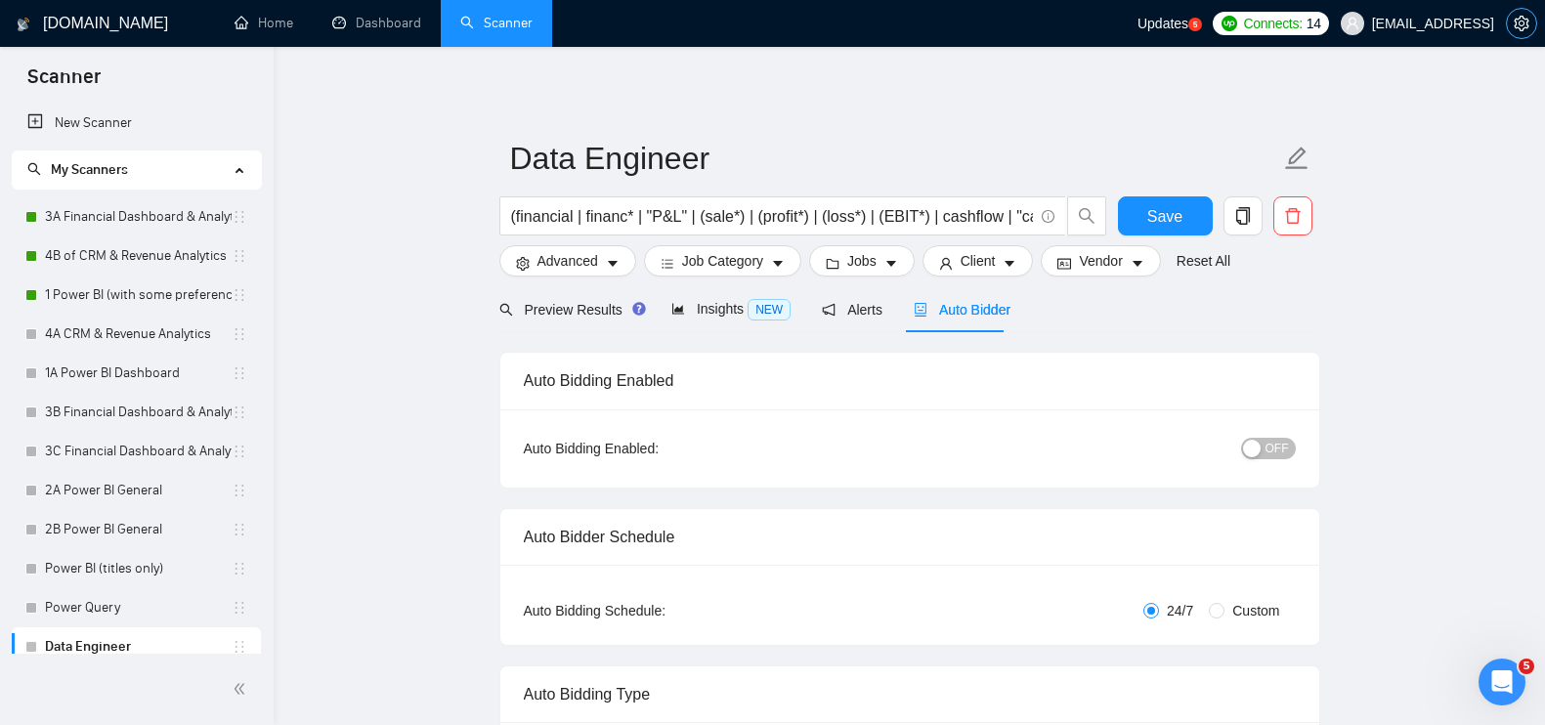
click at [1515, 24] on icon "setting" at bounding box center [1521, 24] width 15 height 16
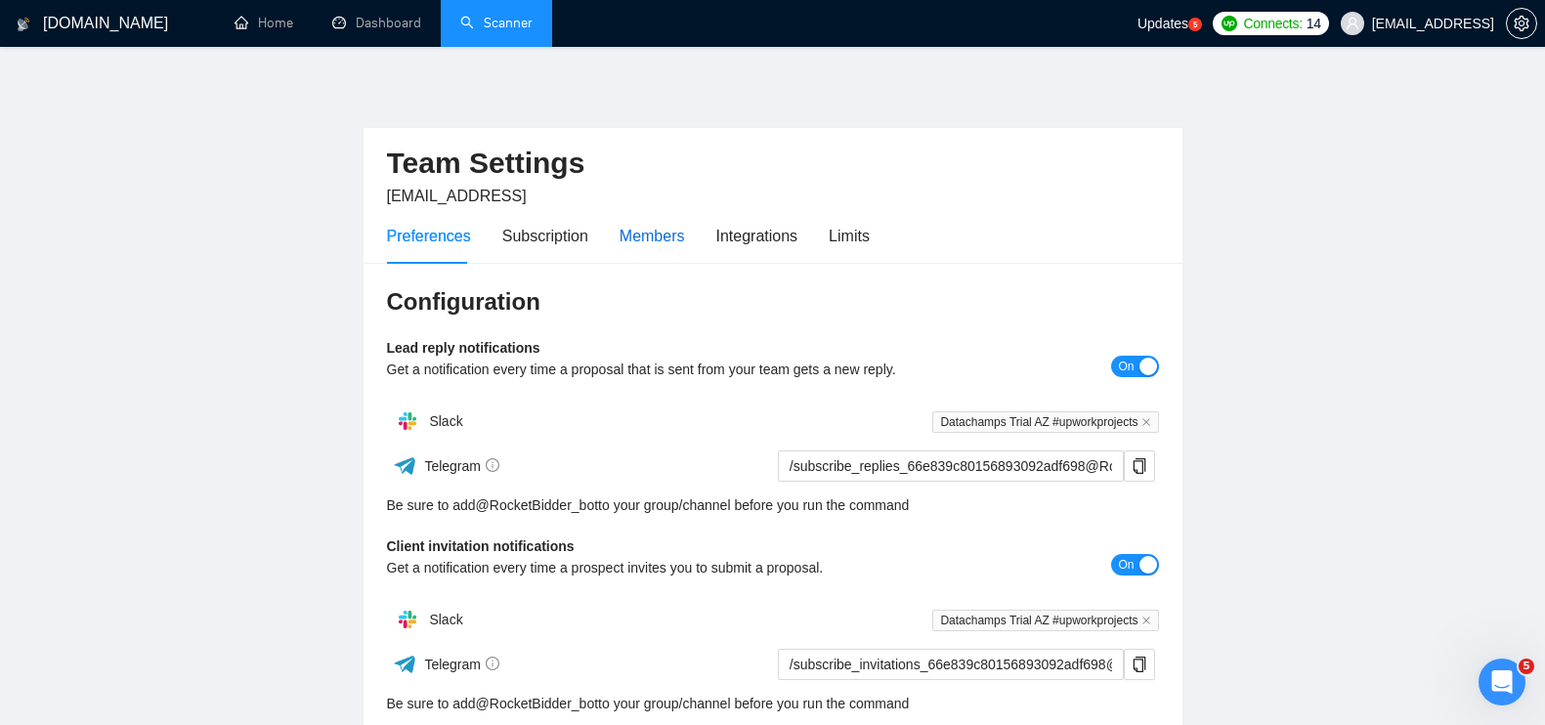
click at [661, 239] on div "Members" at bounding box center [651, 236] width 65 height 24
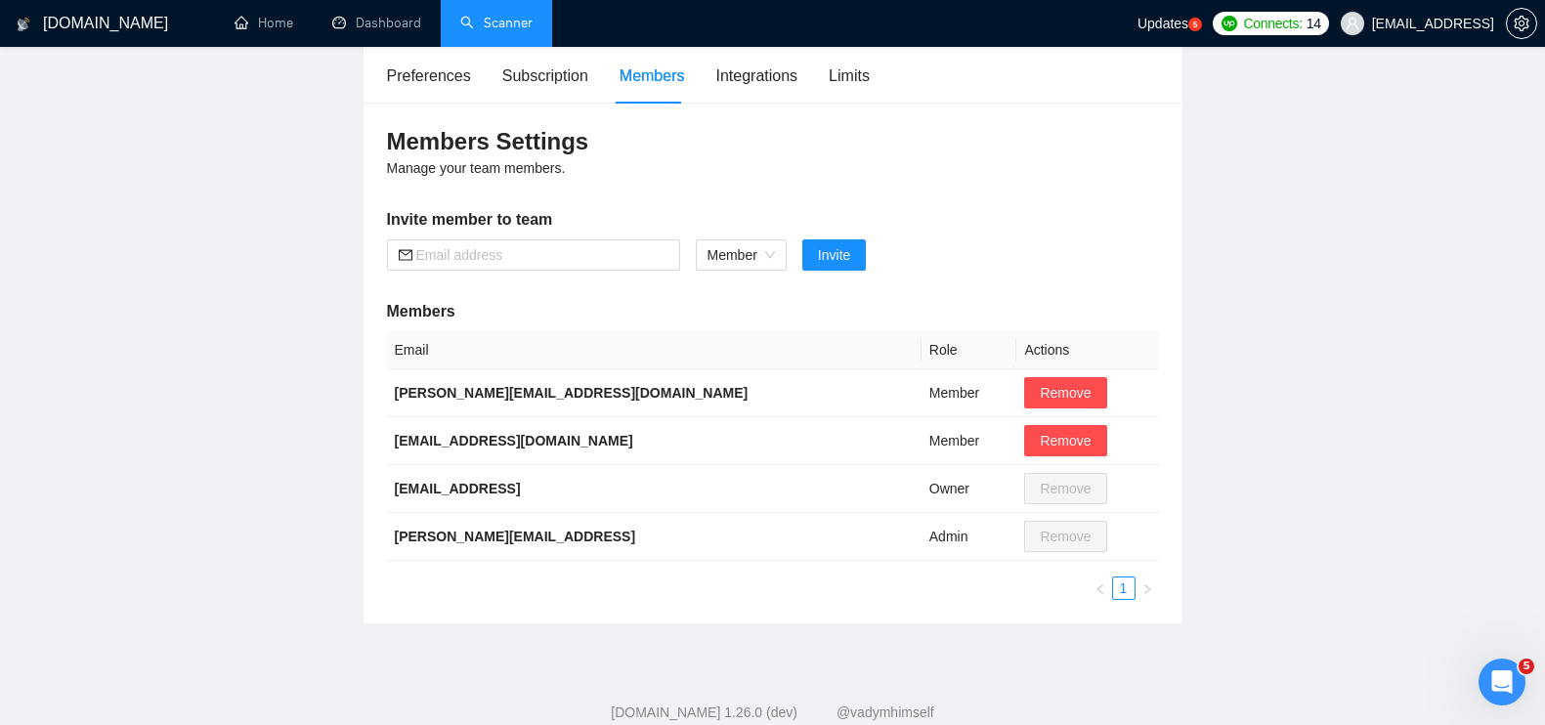
scroll to position [163, 0]
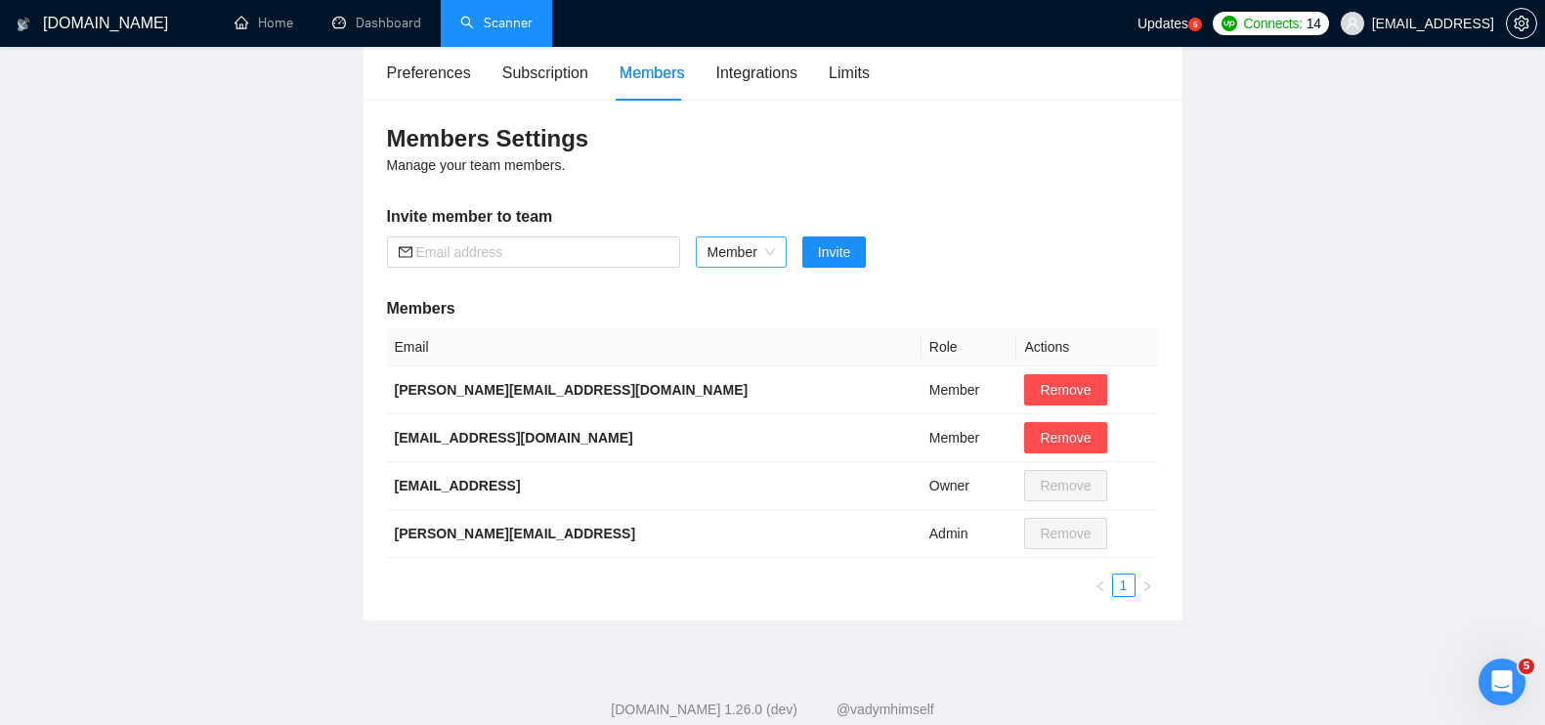
click at [776, 264] on div "Member" at bounding box center [741, 251] width 91 height 31
click at [980, 226] on h5 "Invite member to team" at bounding box center [773, 216] width 772 height 23
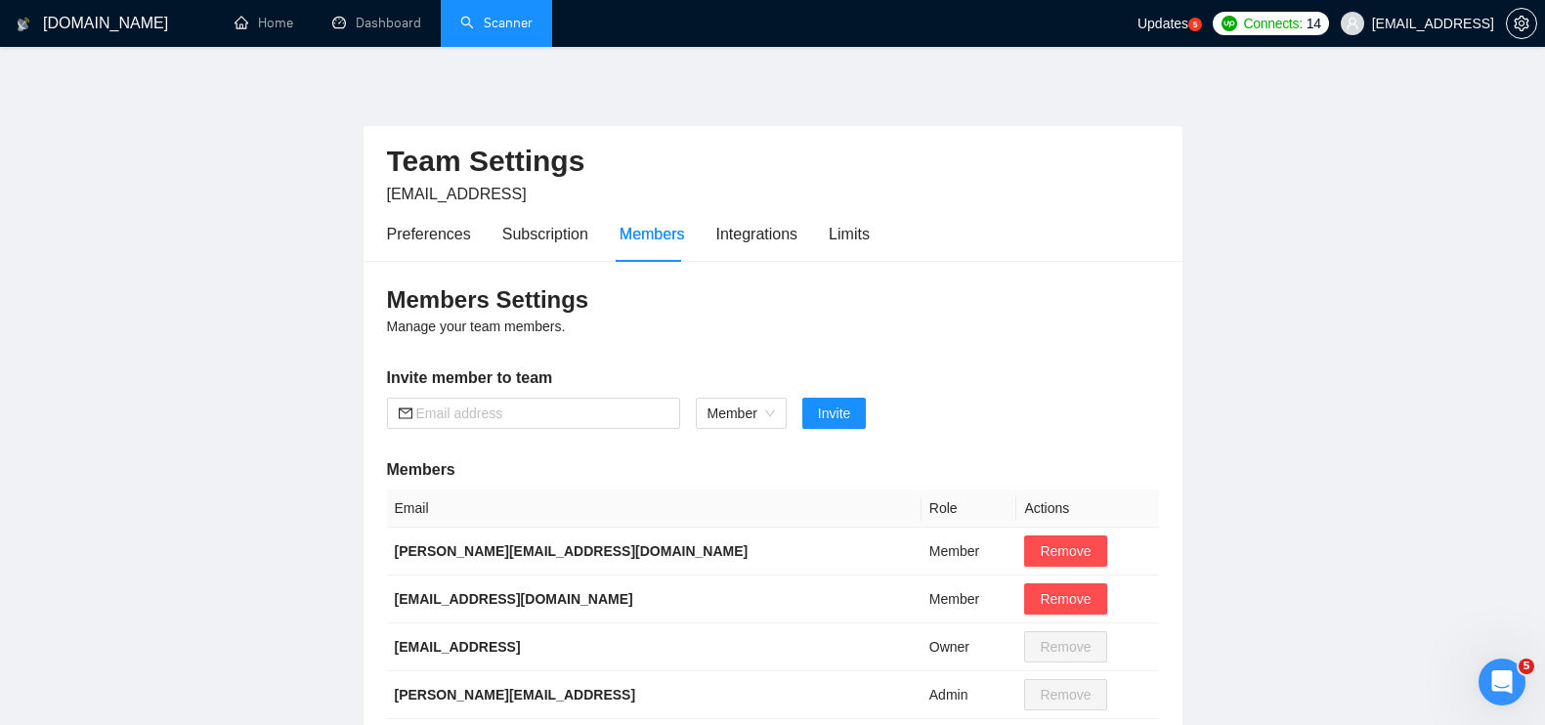
scroll to position [0, 0]
click at [1510, 683] on icon "Open Intercom Messenger" at bounding box center [1502, 682] width 32 height 32
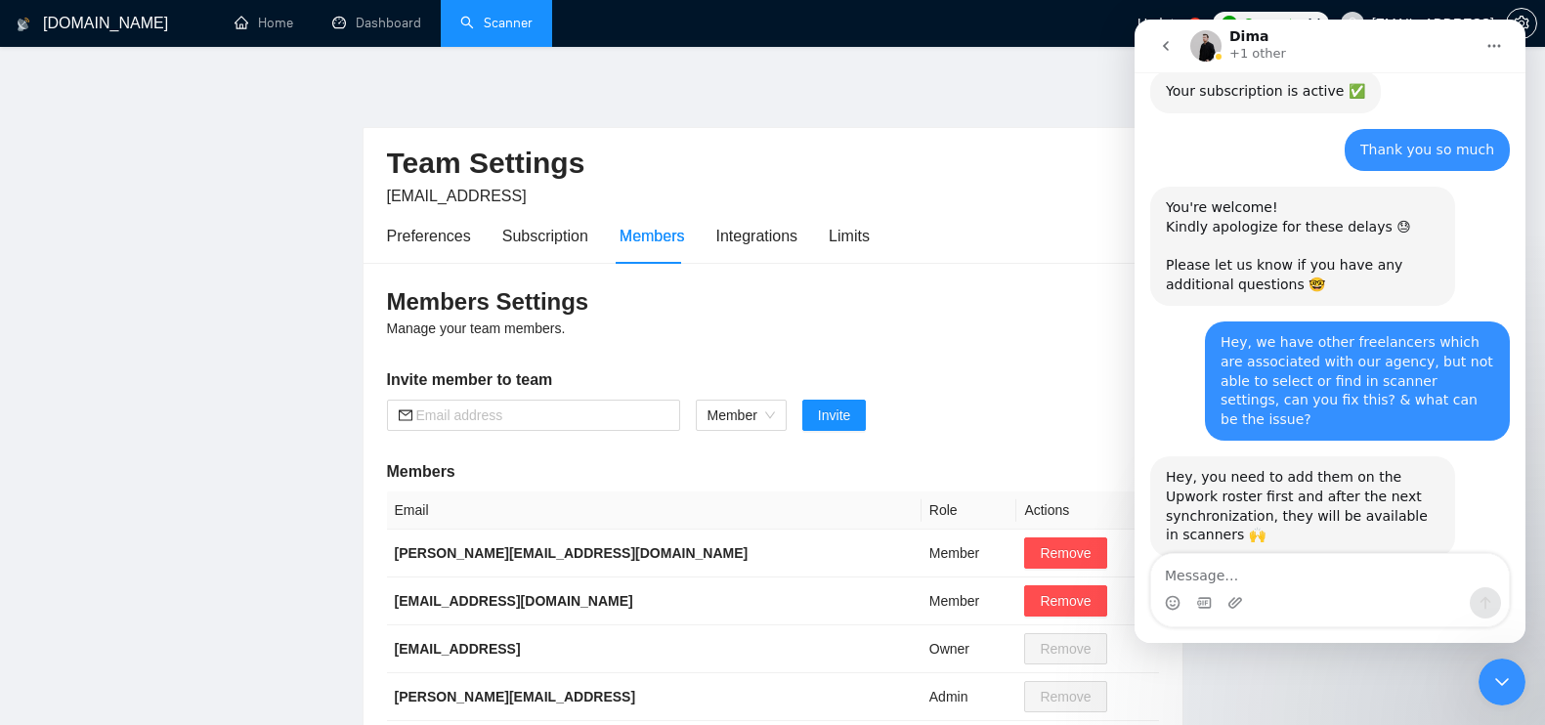
scroll to position [4105, 0]
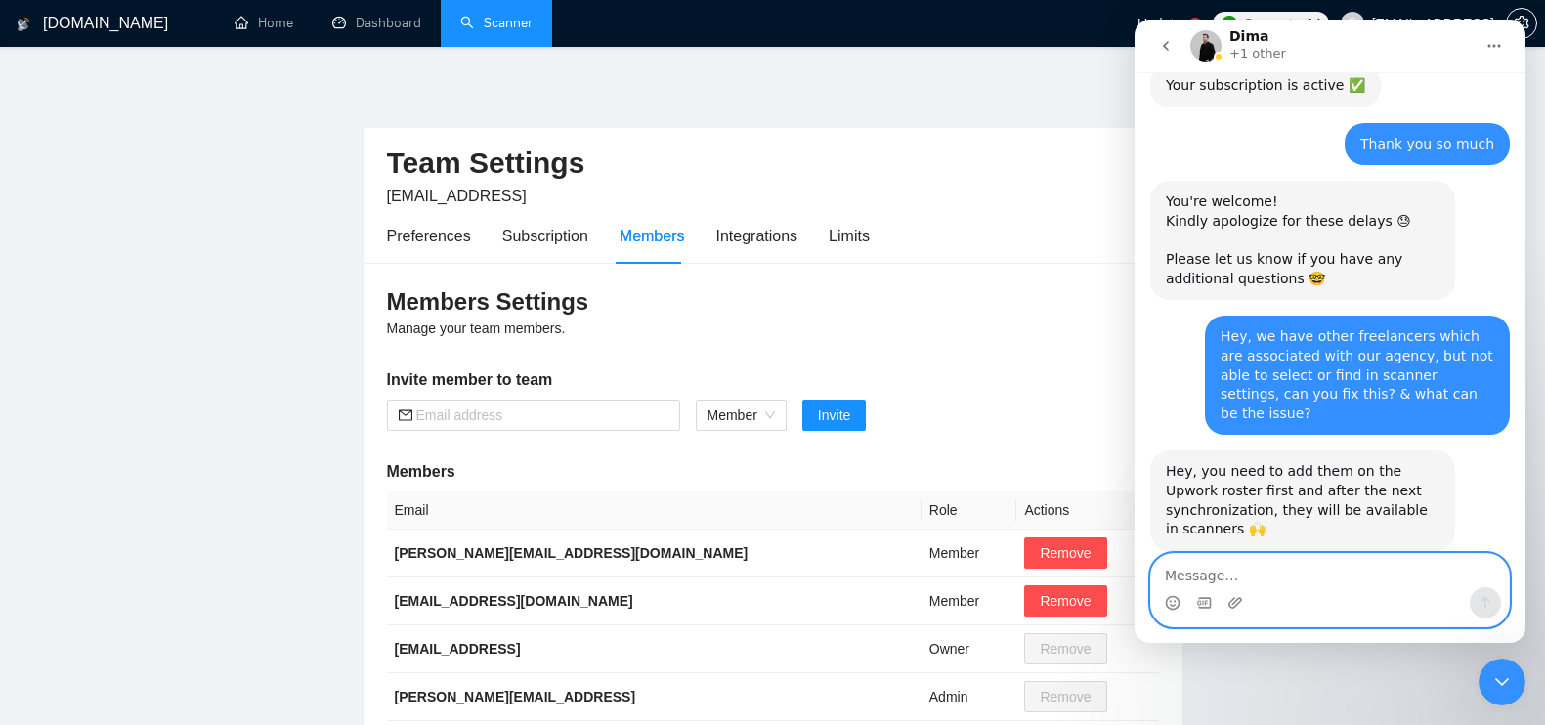
paste textarea "w"
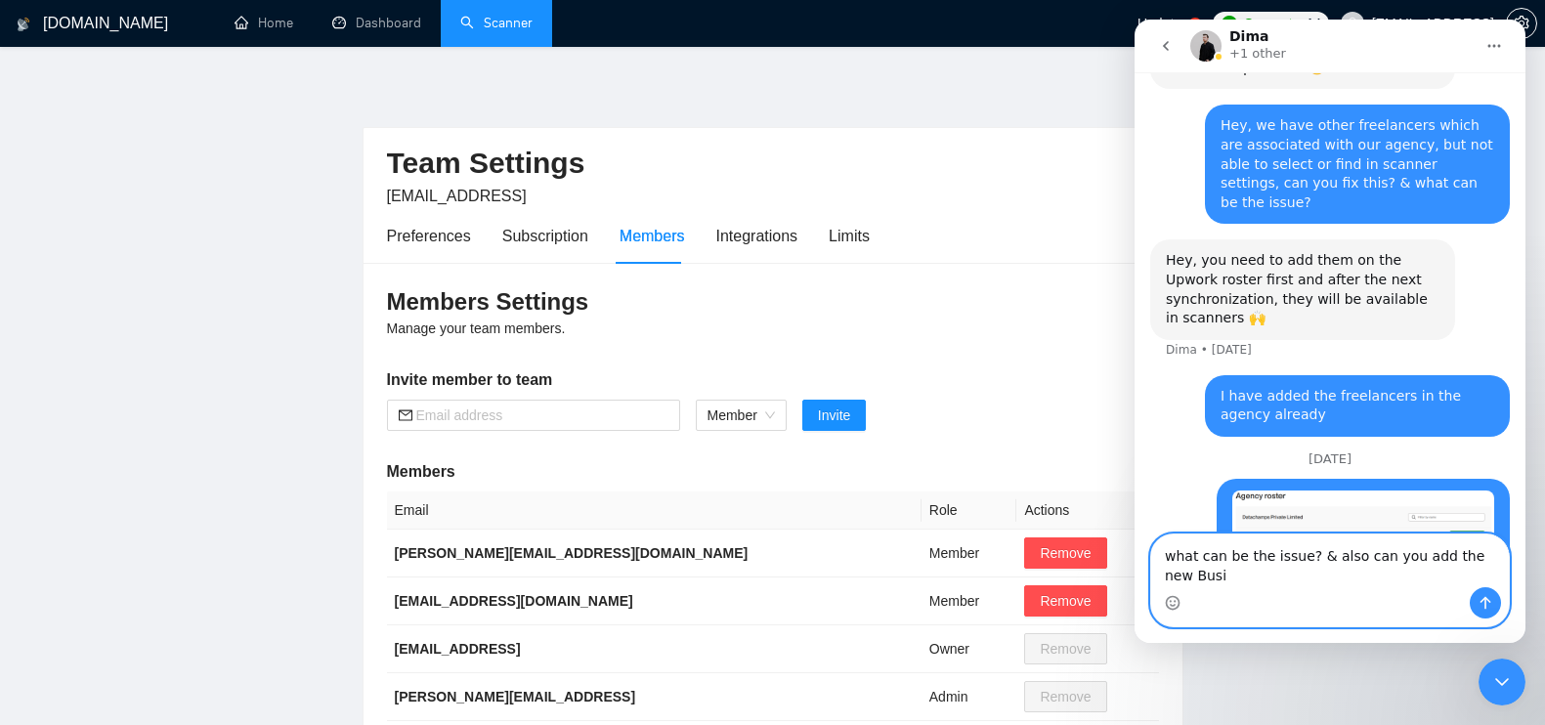
scroll to position [4335, 0]
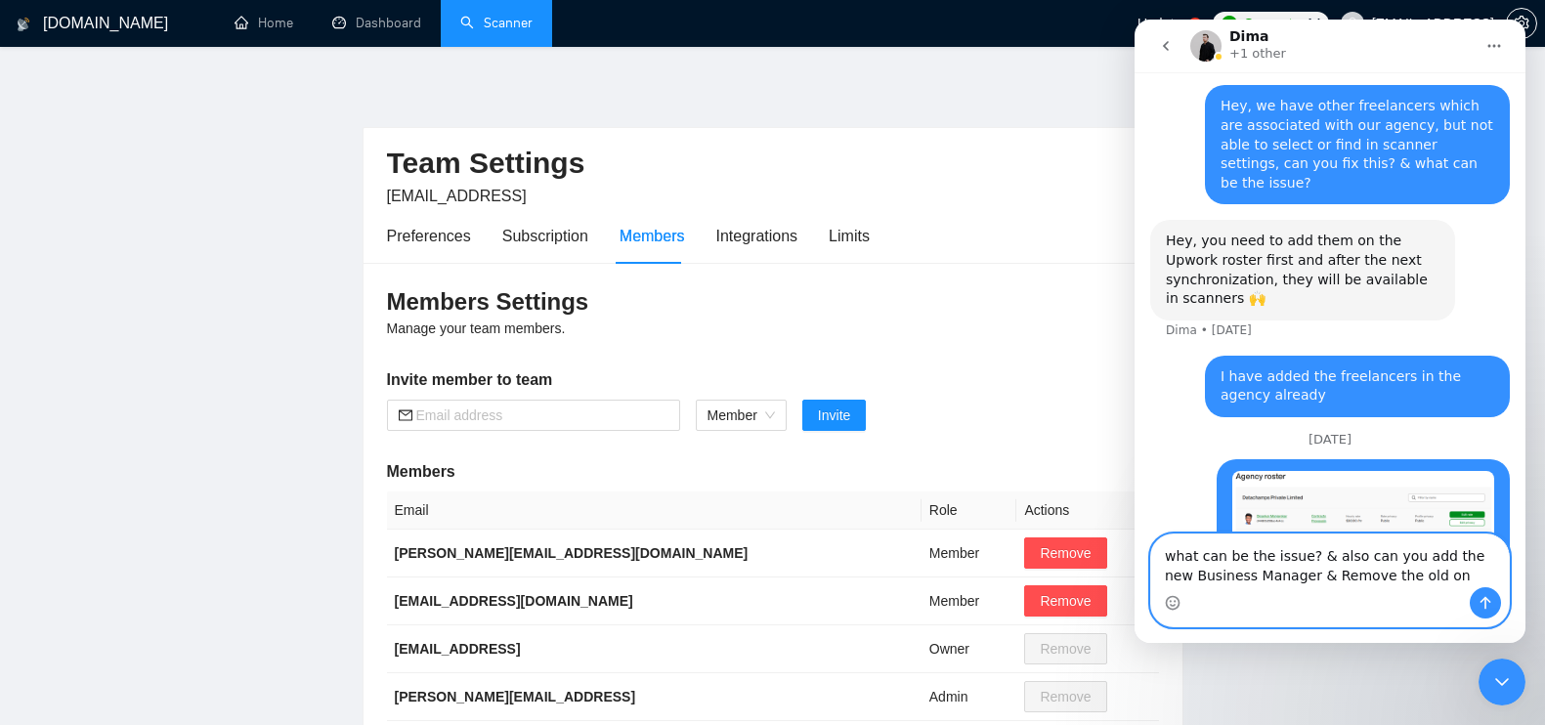
type textarea "what can be the issue? & also can you add the new Business Manager & Remove the…"
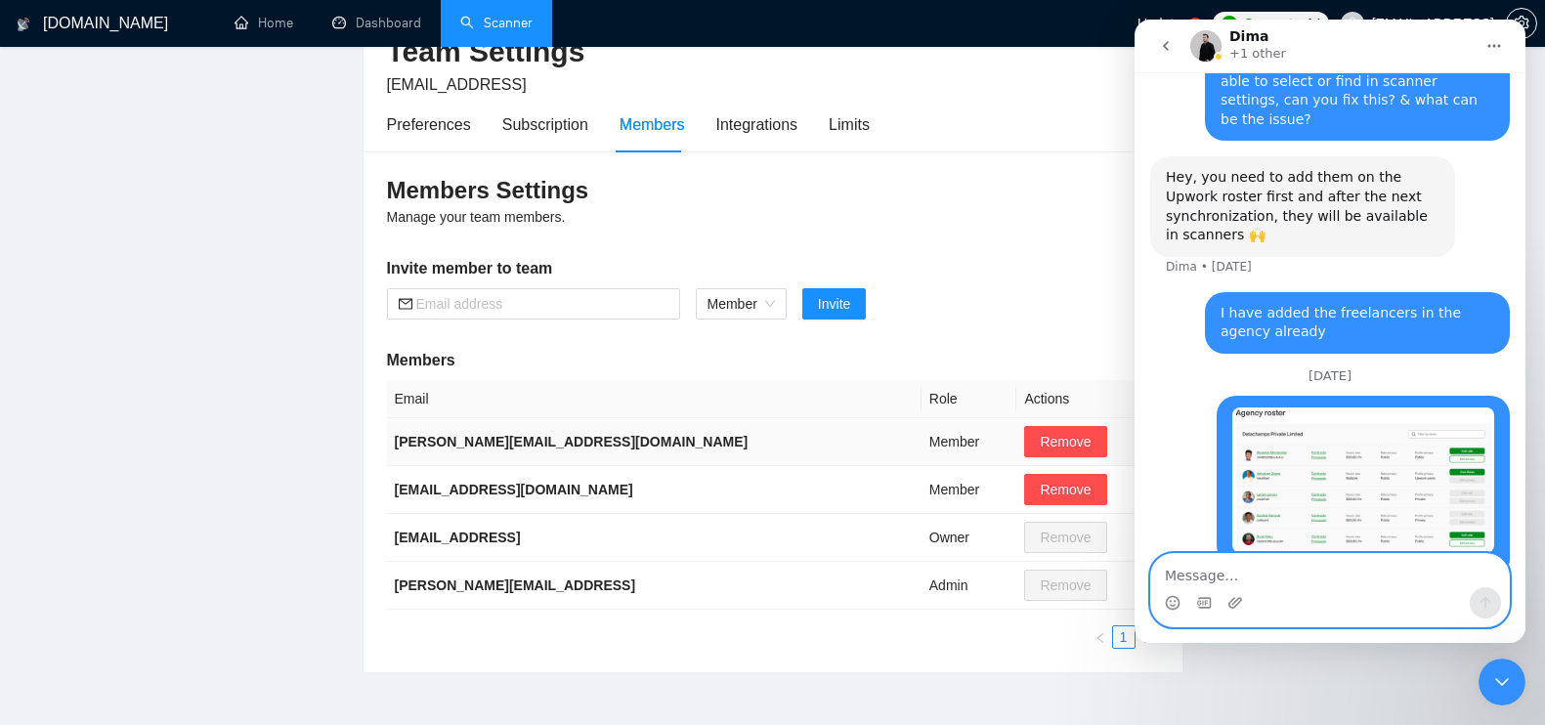
scroll to position [154, 0]
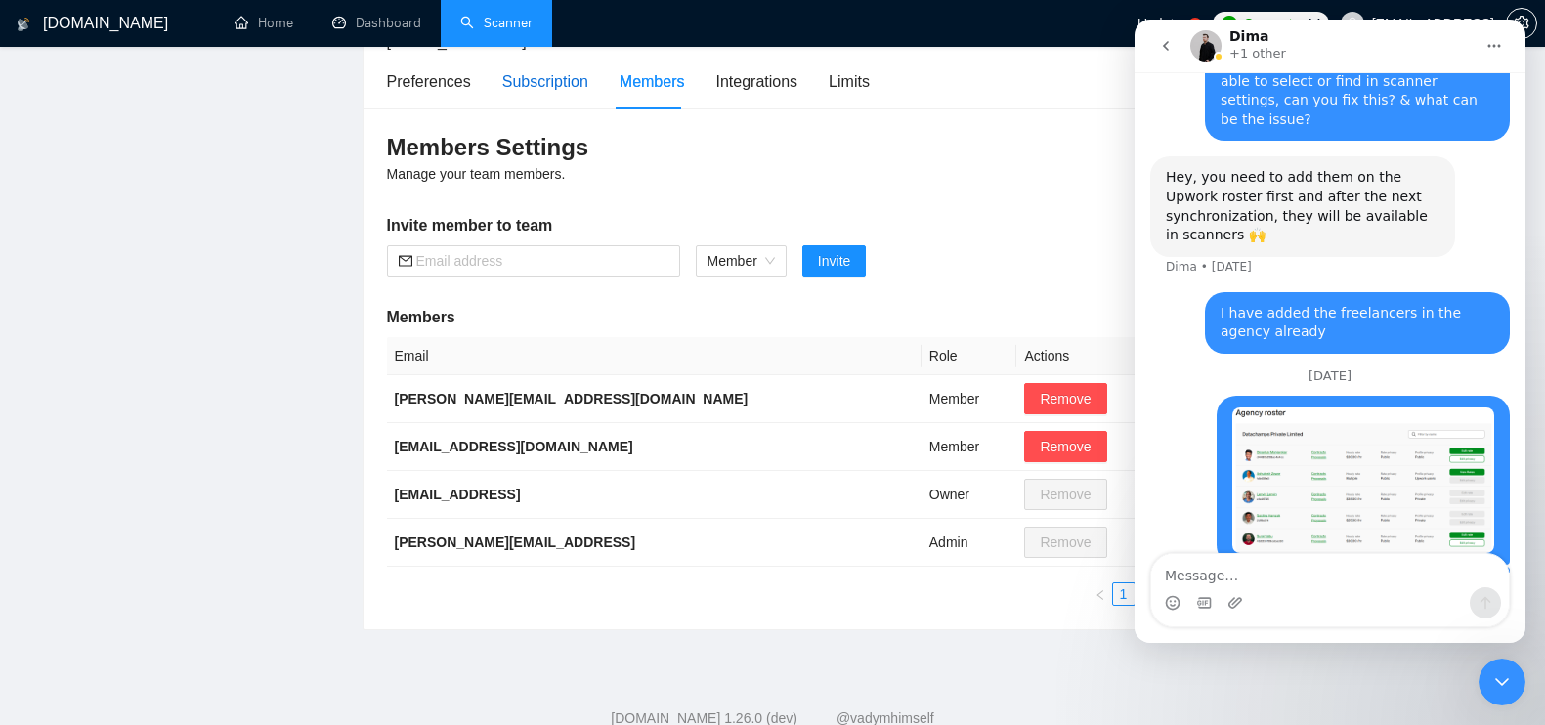
click at [562, 82] on div "Subscription" at bounding box center [545, 81] width 86 height 24
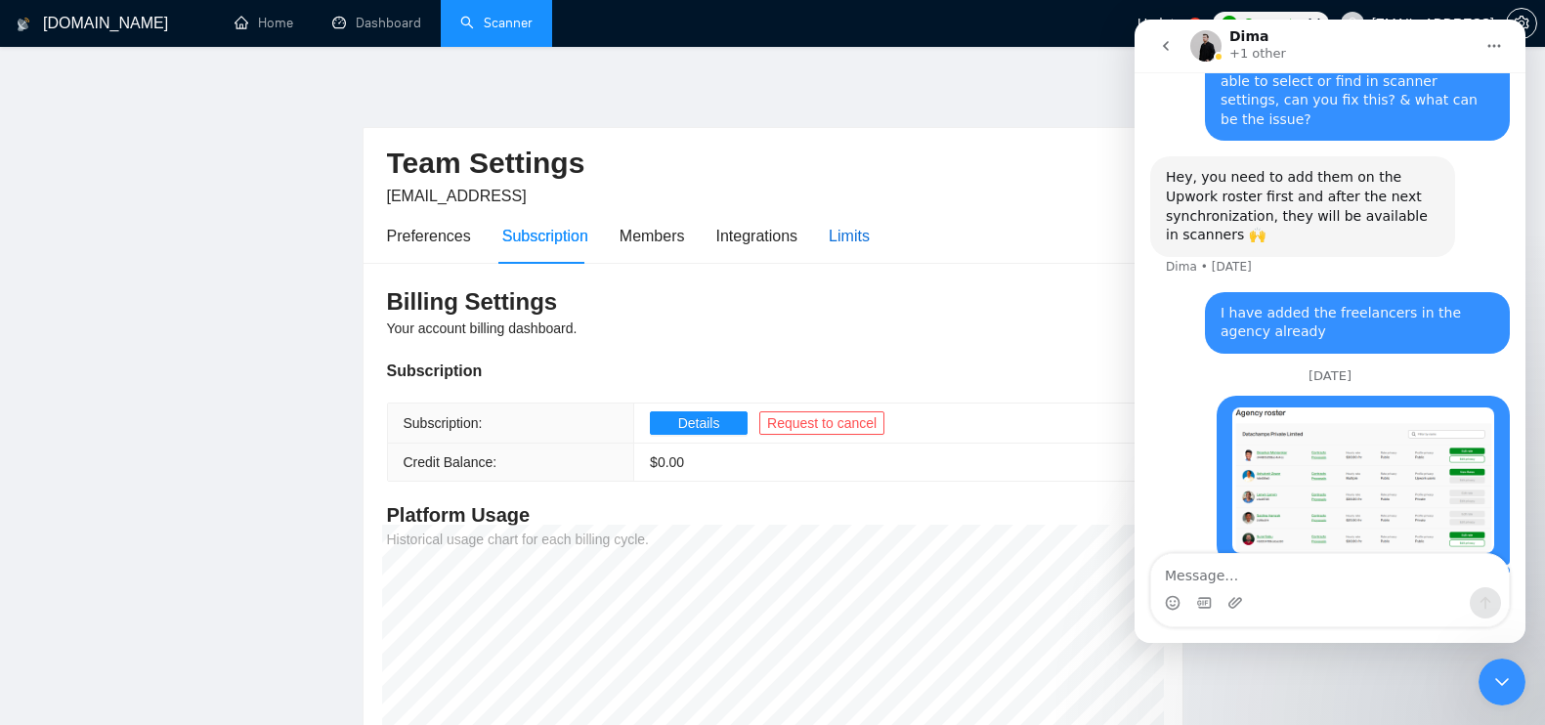
click at [829, 236] on div "Limits" at bounding box center [849, 236] width 41 height 24
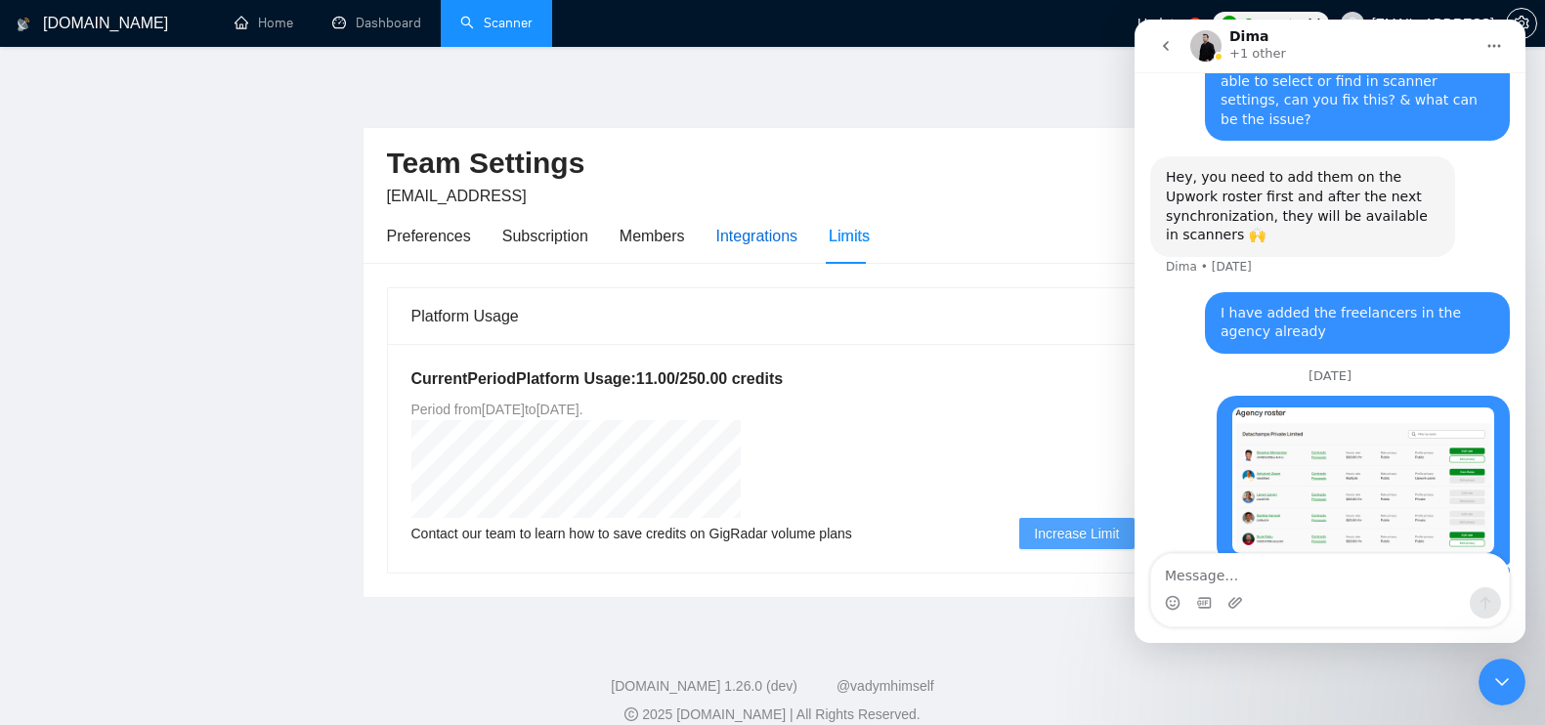
click at [748, 242] on div "Integrations" at bounding box center [757, 236] width 82 height 24
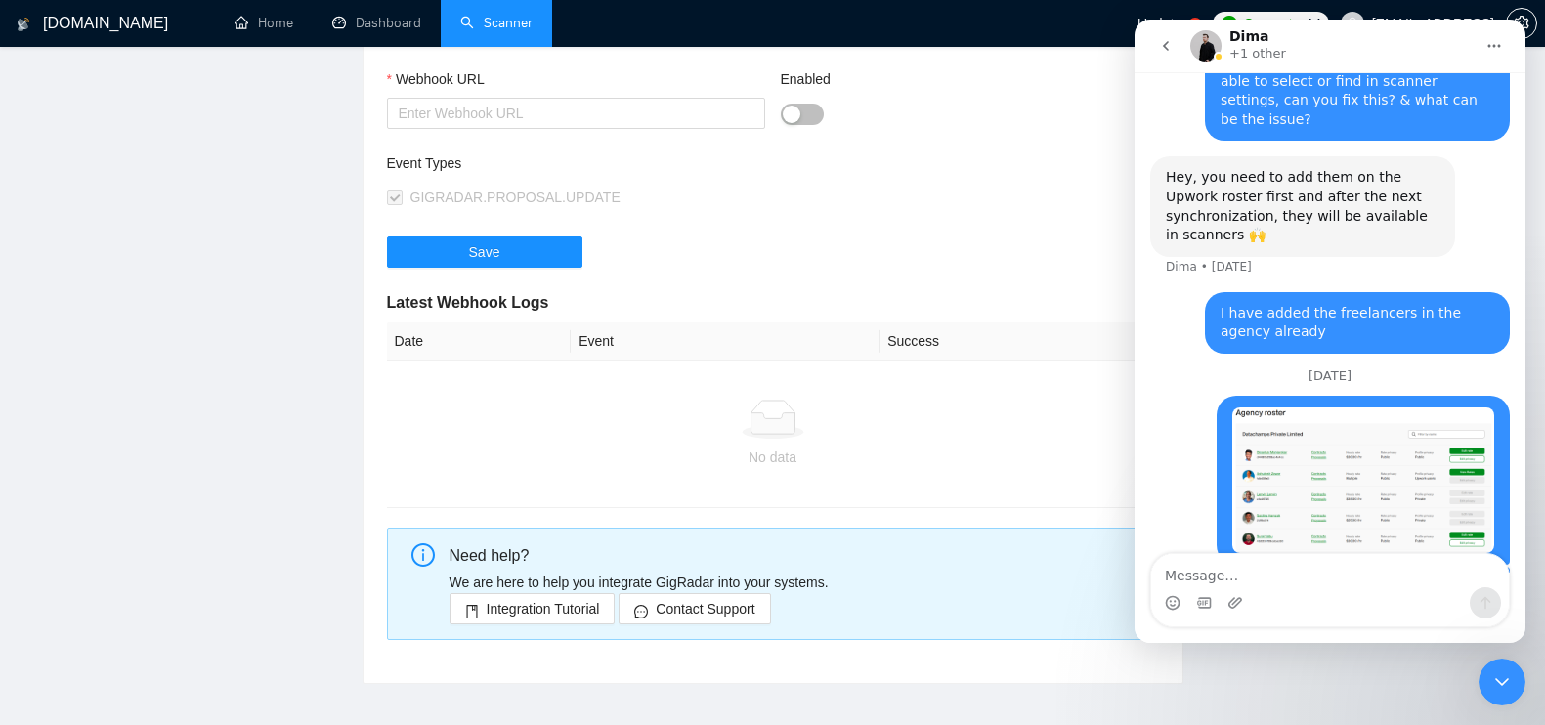
scroll to position [474, 0]
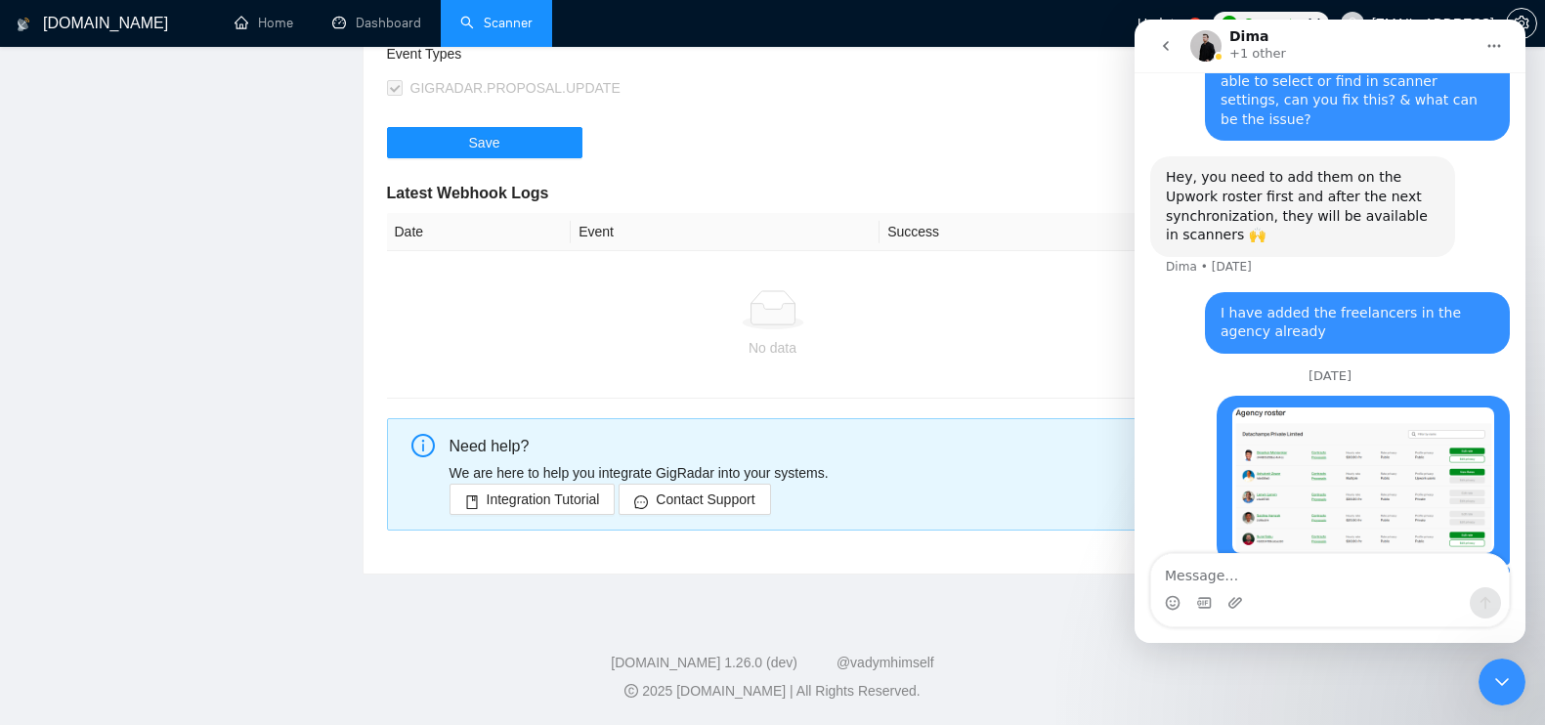
click at [1481, 696] on div at bounding box center [1501, 682] width 47 height 47
click at [1498, 685] on icon "Close Intercom Messenger" at bounding box center [1501, 681] width 23 height 23
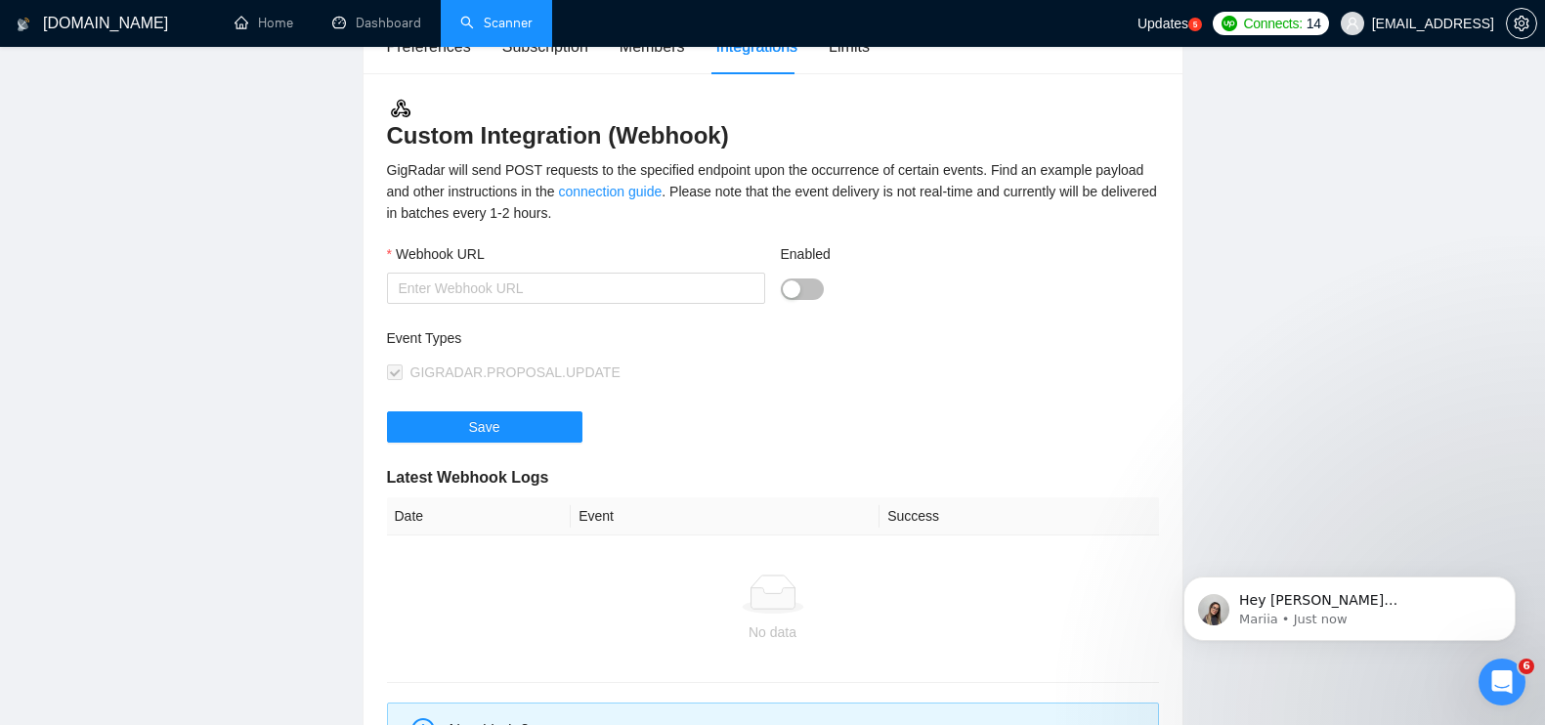
scroll to position [0, 0]
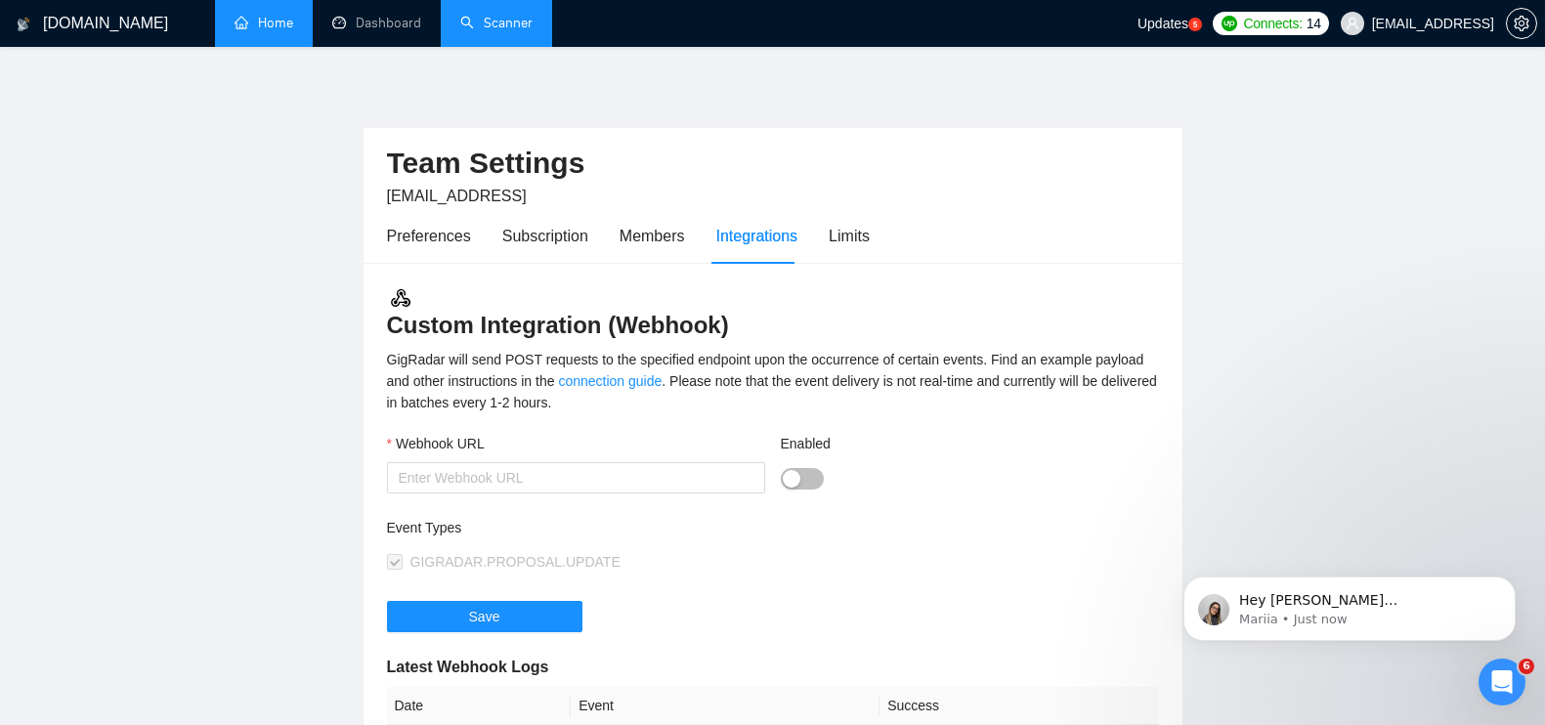
click at [291, 20] on link "Home" at bounding box center [264, 23] width 59 height 17
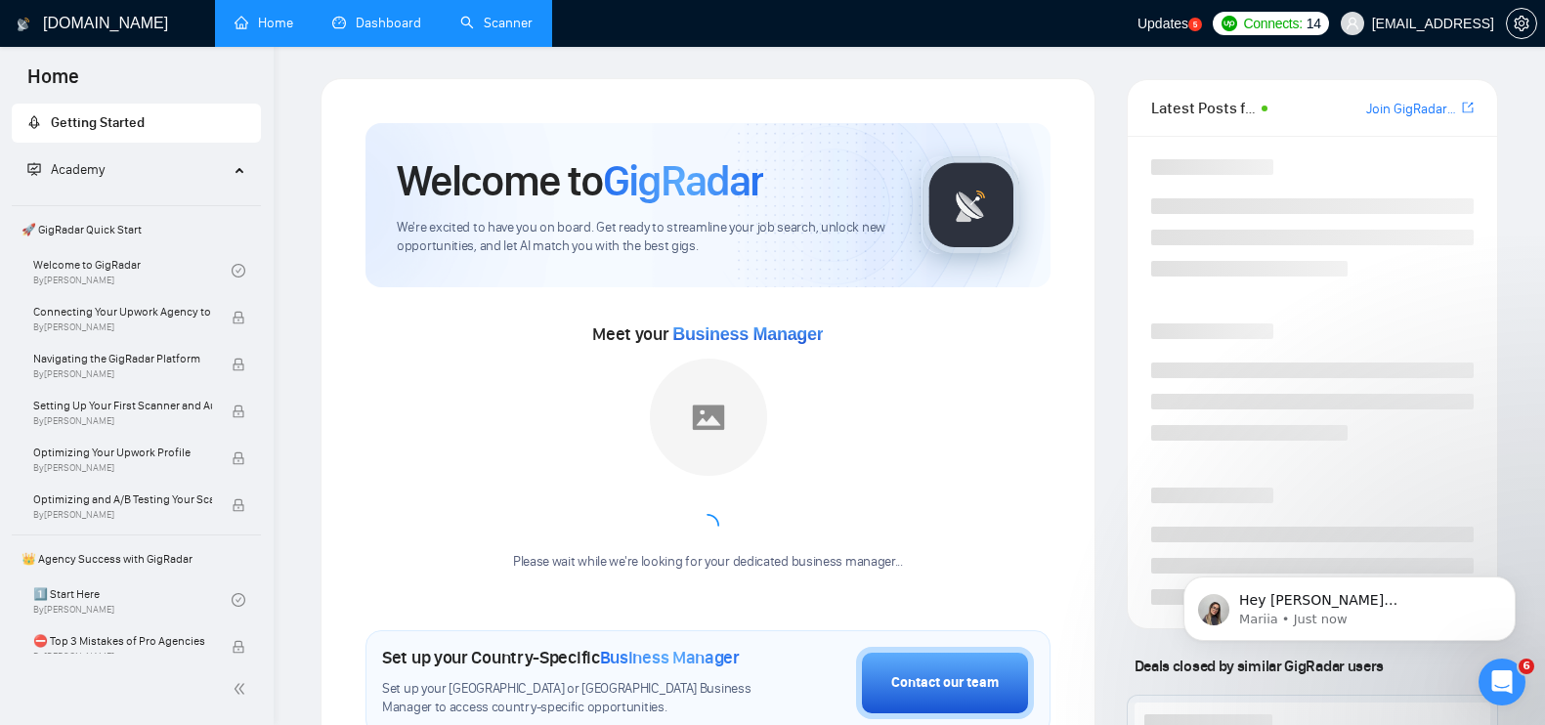
click at [380, 16] on link "Dashboard" at bounding box center [376, 23] width 89 height 17
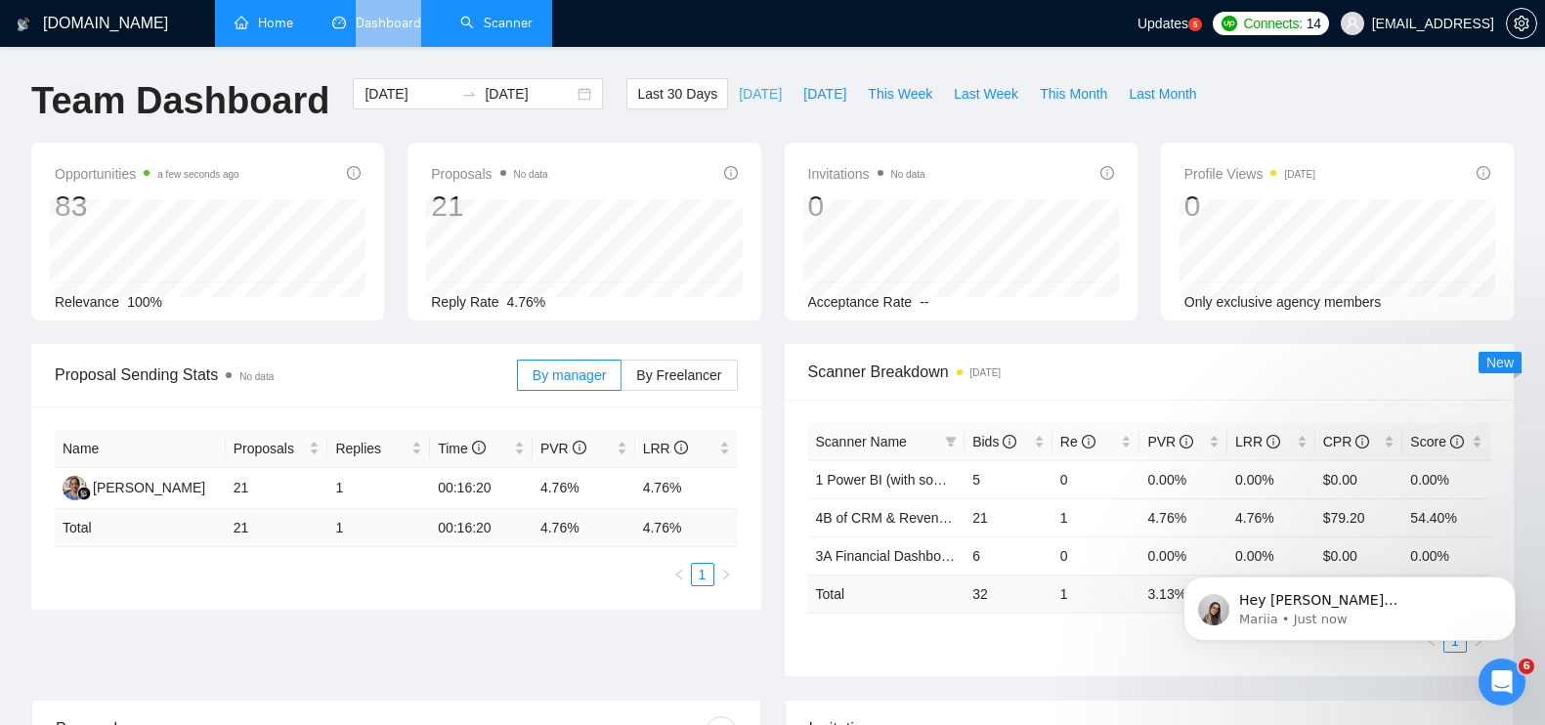
click at [739, 100] on span "[DATE]" at bounding box center [760, 93] width 43 height 21
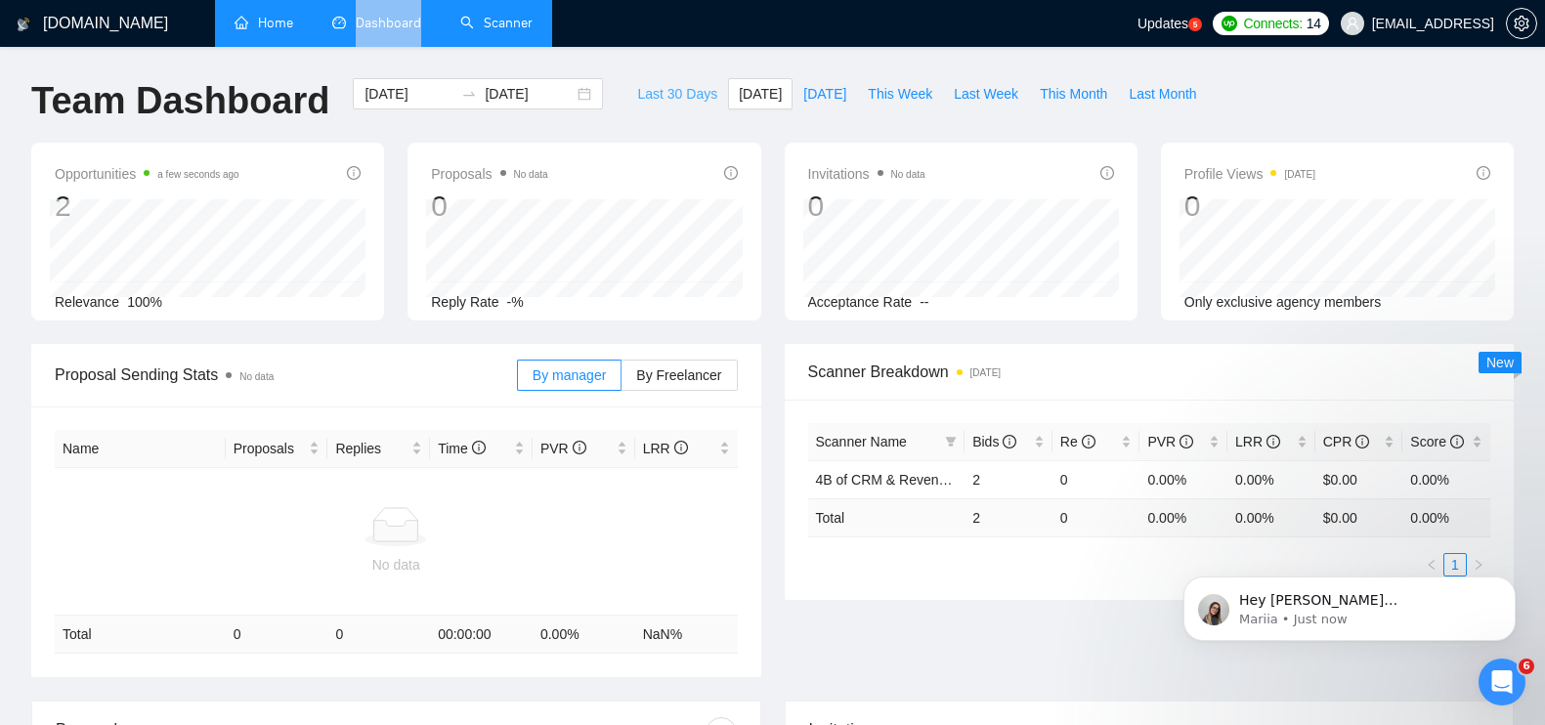
click at [680, 99] on span "Last 30 Days" at bounding box center [677, 93] width 80 height 21
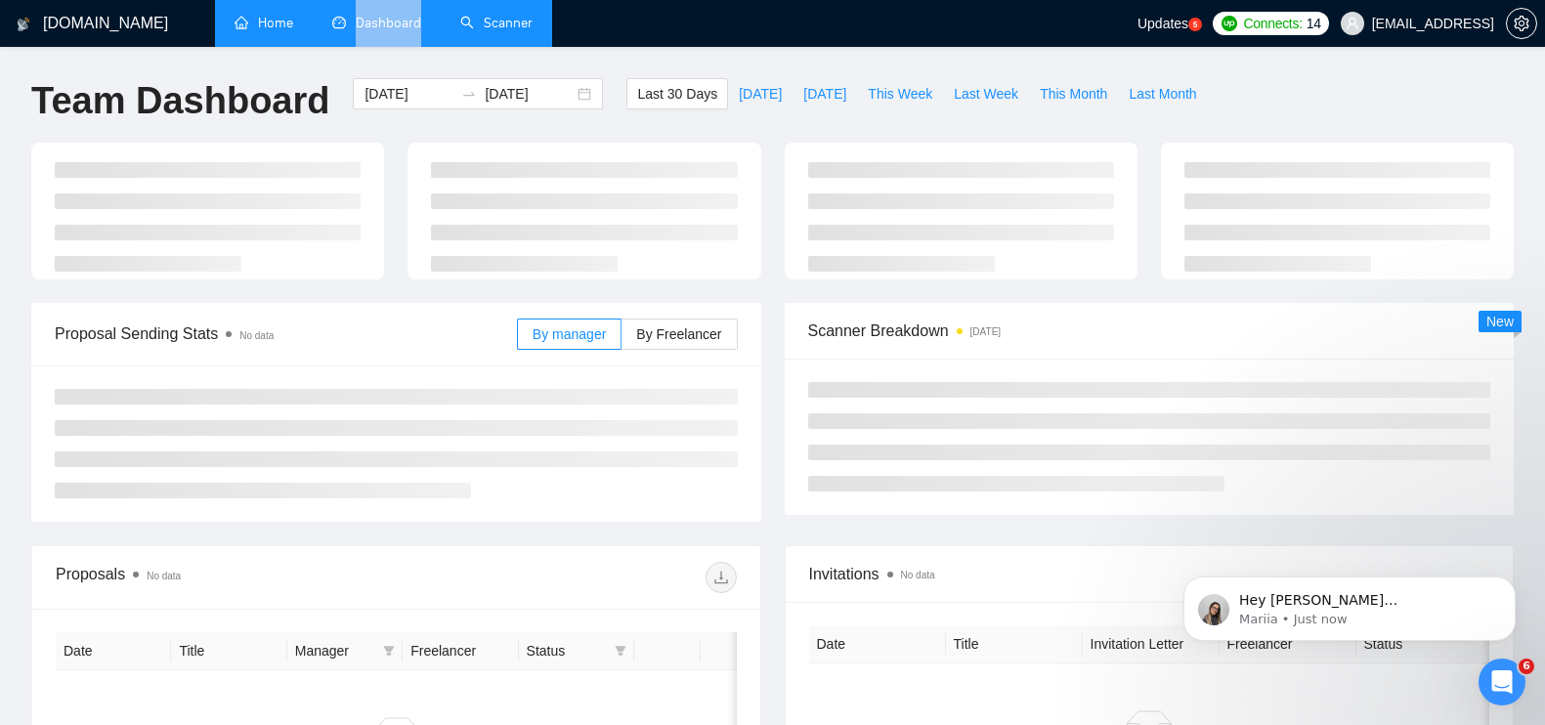
type input "[DATE]"
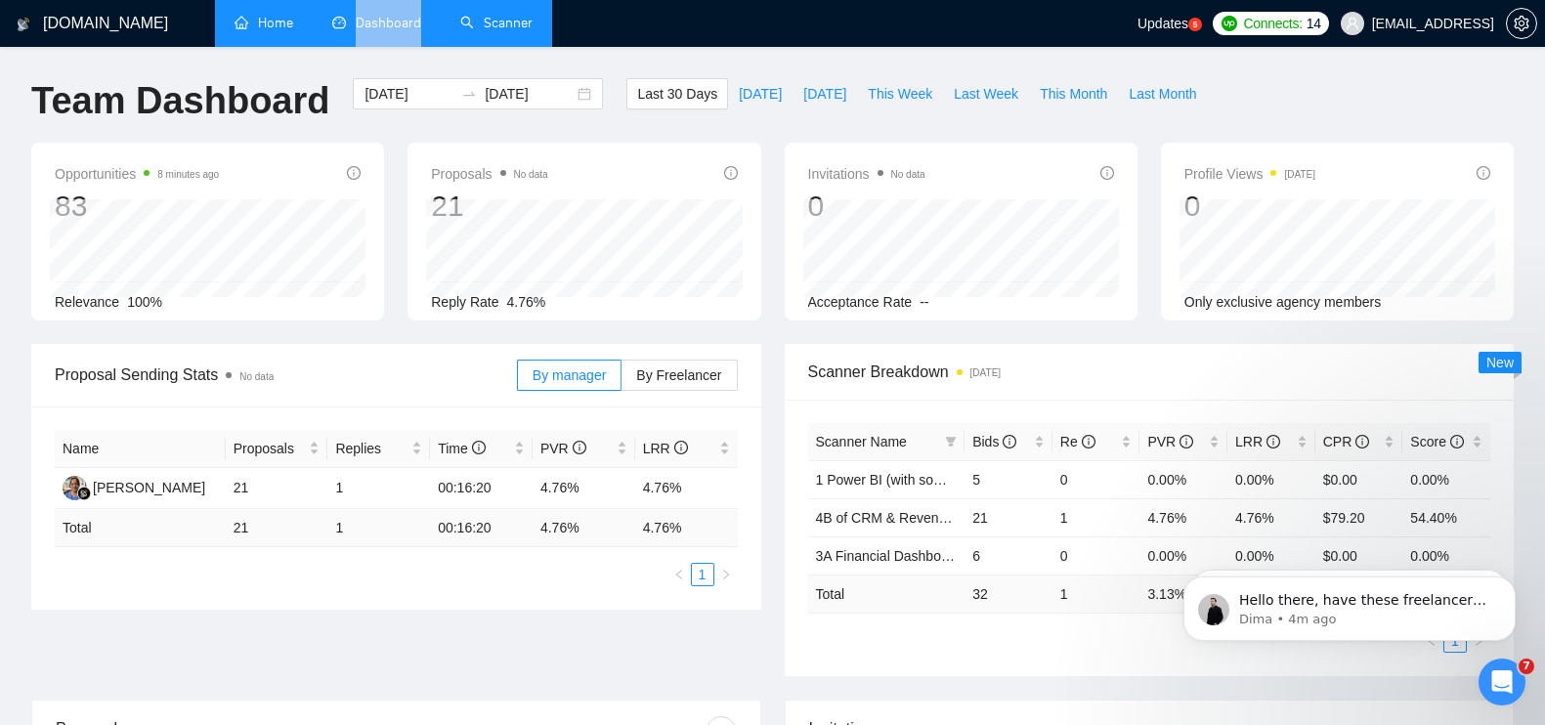
scroll to position [4534, 0]
click at [1509, 691] on icon "Open Intercom Messenger" at bounding box center [1502, 682] width 32 height 32
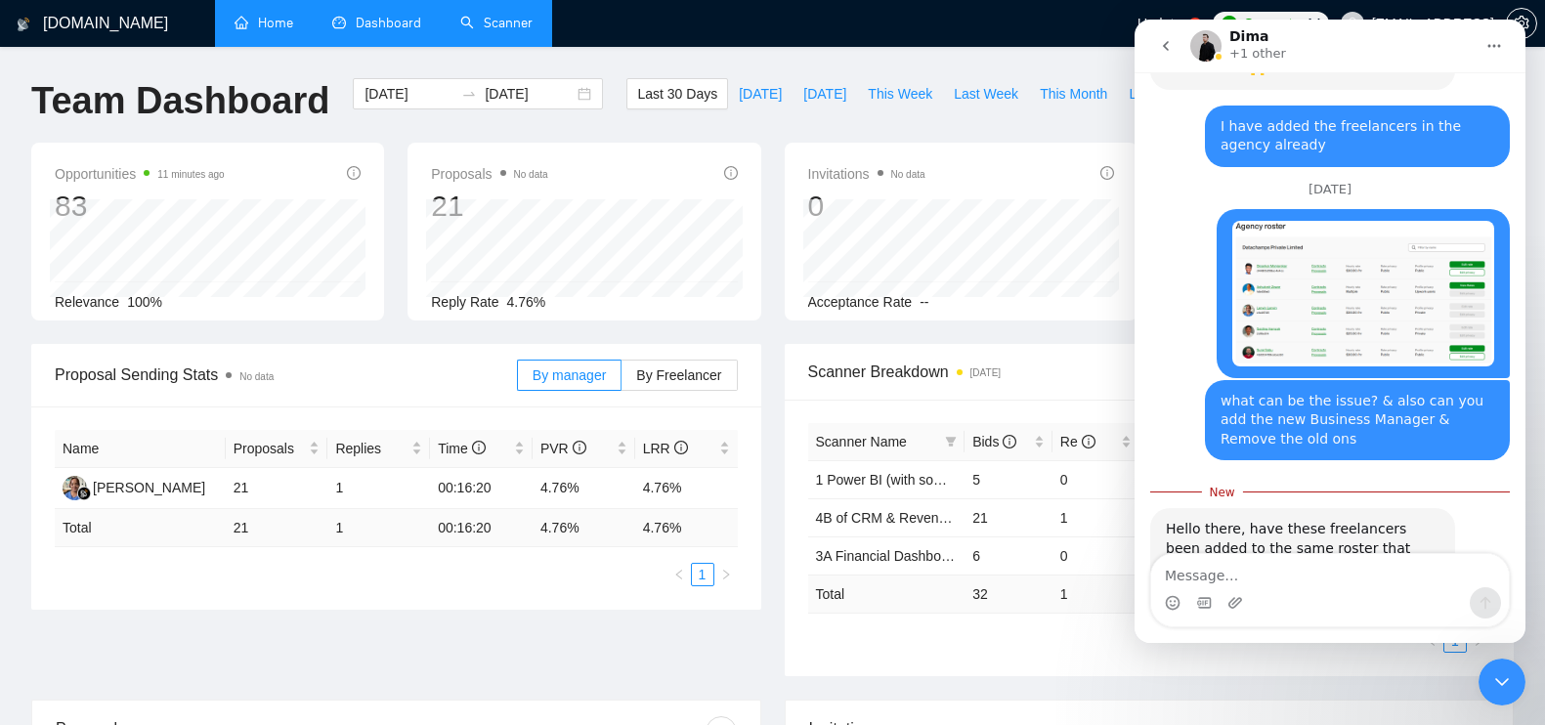
scroll to position [4566, 0]
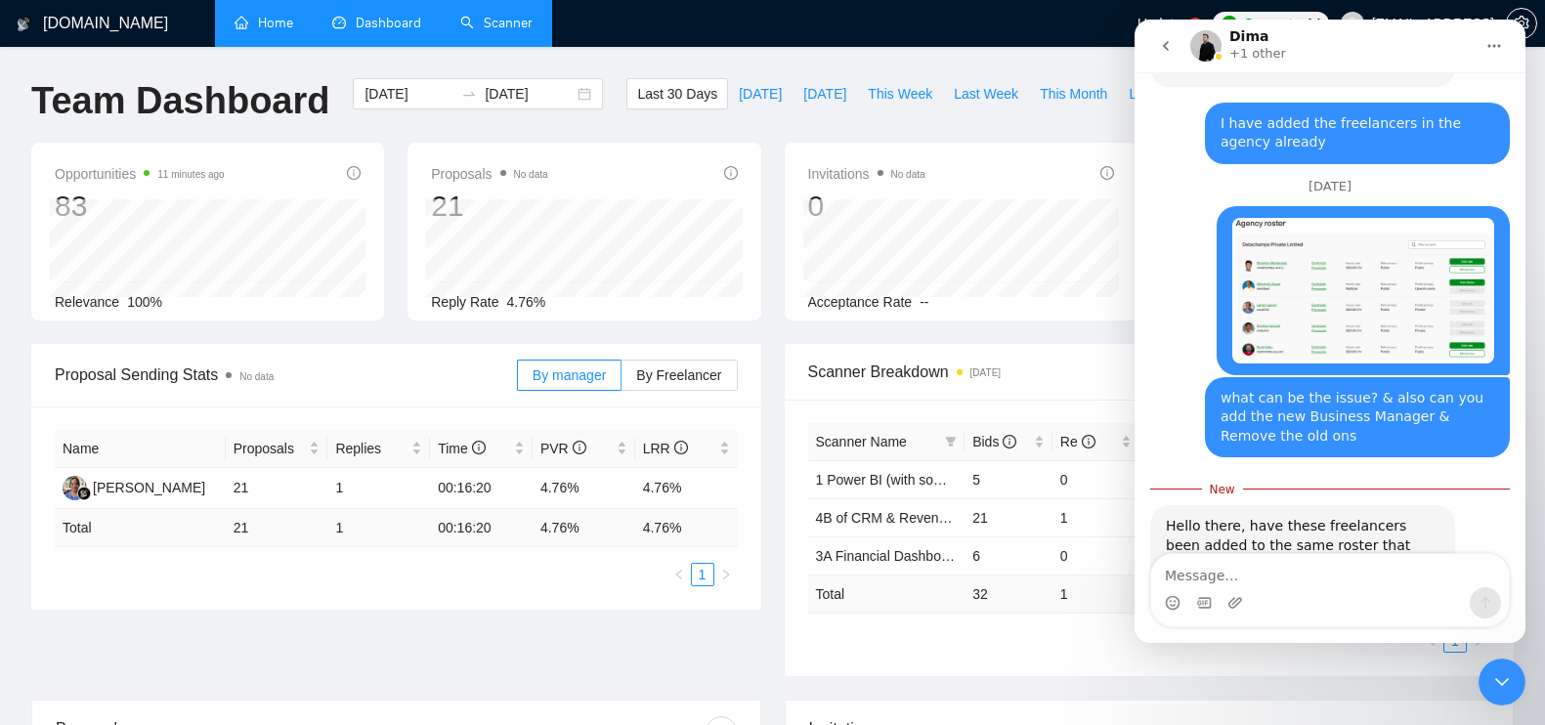
drag, startPoint x: 1410, startPoint y: 429, endPoint x: 1381, endPoint y: 429, distance: 29.3
click at [1381, 517] on div "Hello there, have these freelancers been added to the same roster that you are …" at bounding box center [1303, 565] width 274 height 96
click at [1382, 517] on div "Hello there, have these freelancers been added to the same roster that you are …" at bounding box center [1303, 565] width 274 height 96
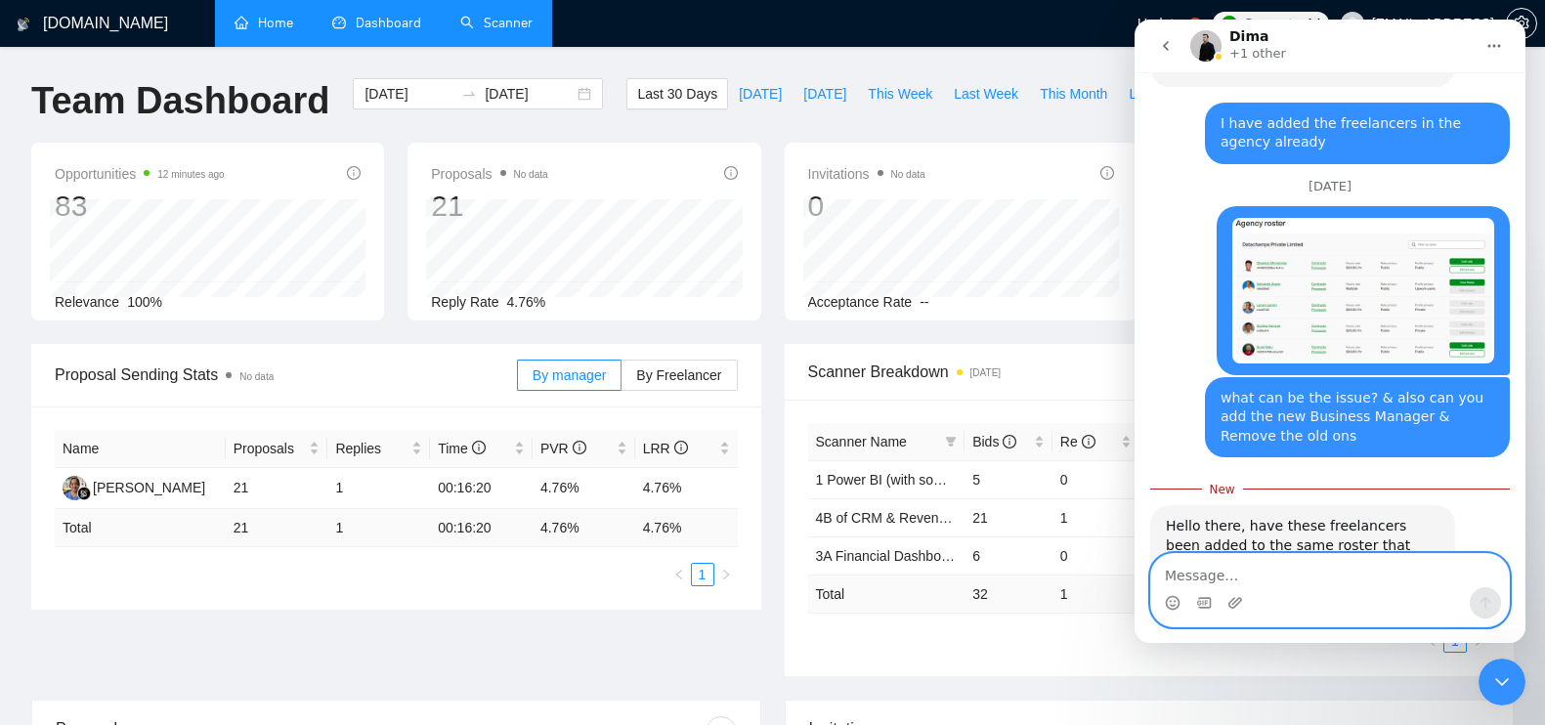
click at [1280, 559] on textarea "Message…" at bounding box center [1330, 570] width 358 height 33
type textarea "Yes its the same roster"
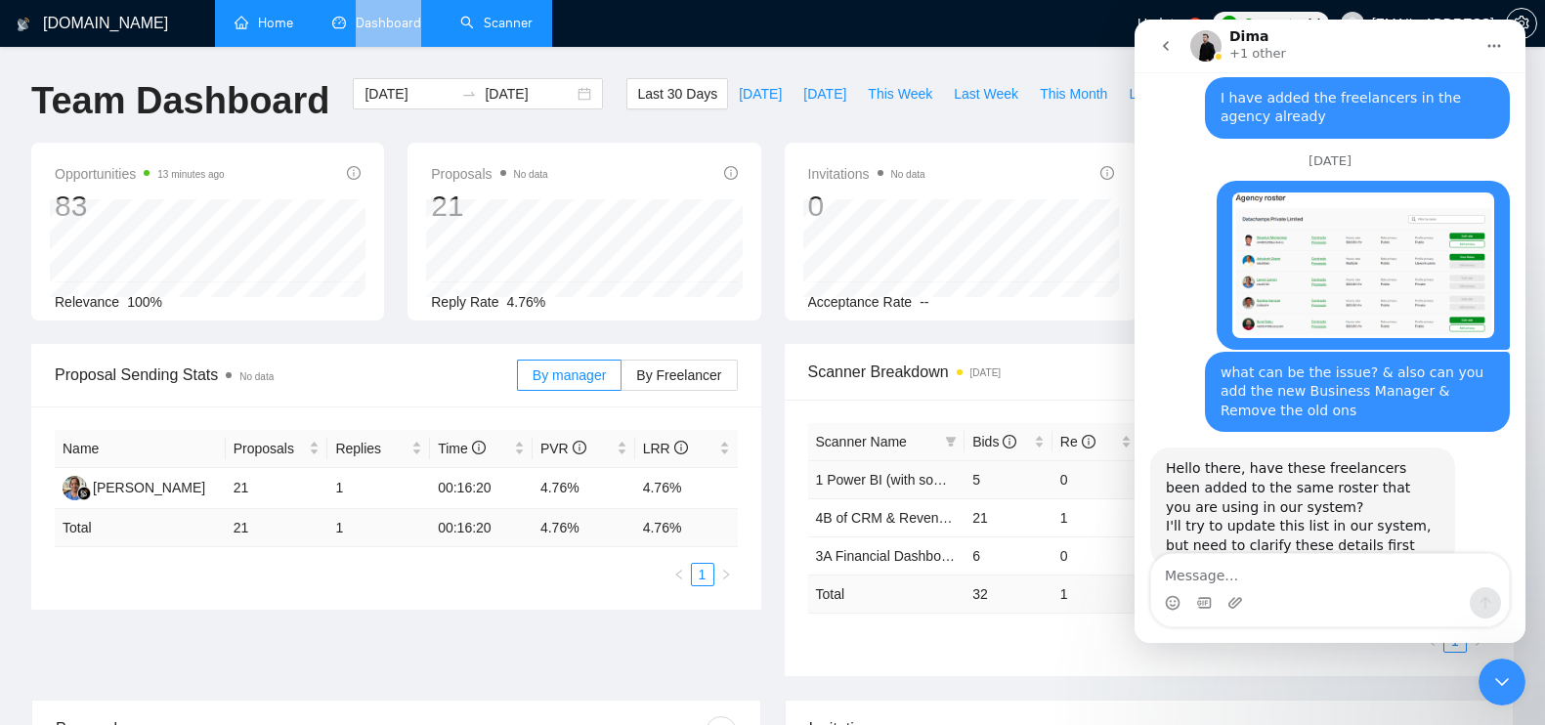
click at [1073, 488] on td "0" at bounding box center [1096, 479] width 88 height 38
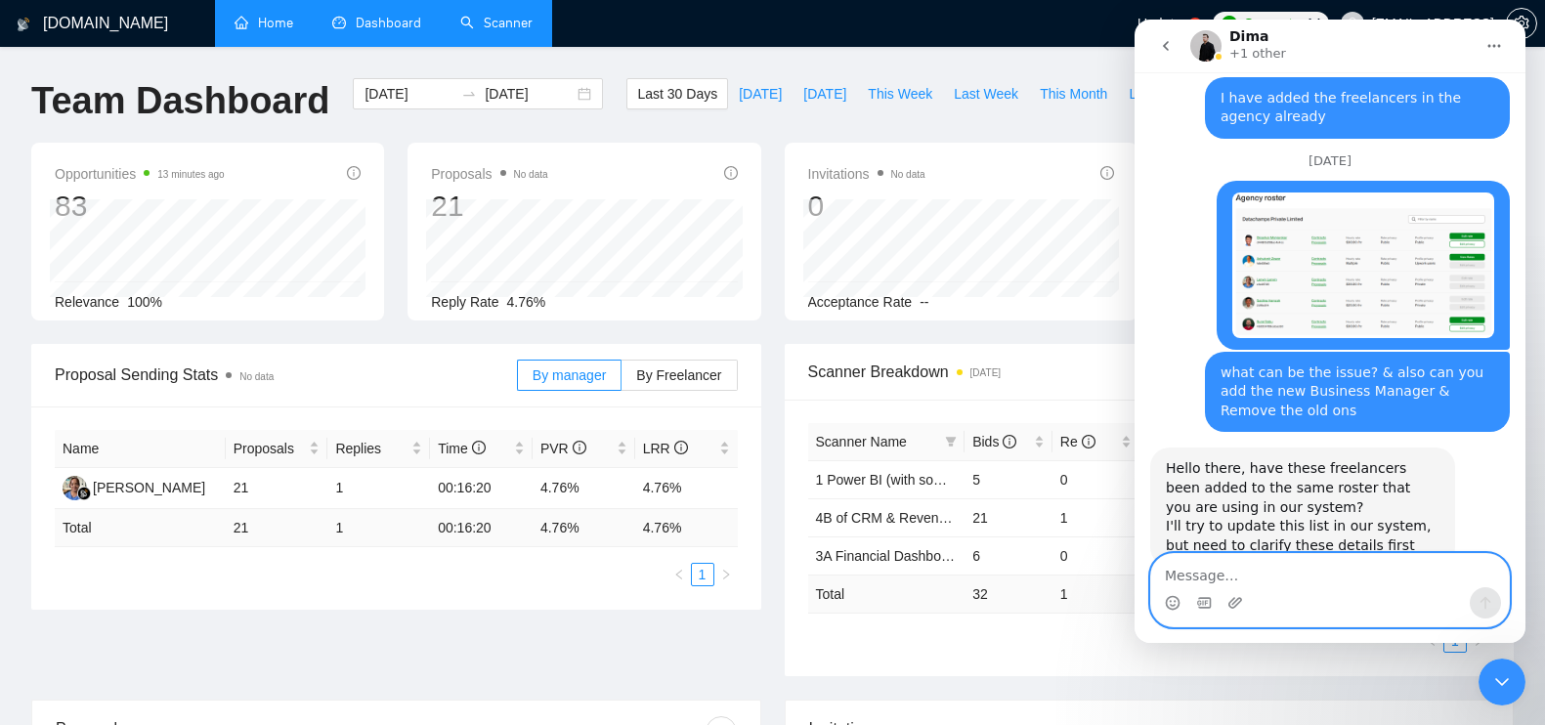
click at [1295, 567] on textarea "Message…" at bounding box center [1330, 570] width 358 height 33
type textarea "&"
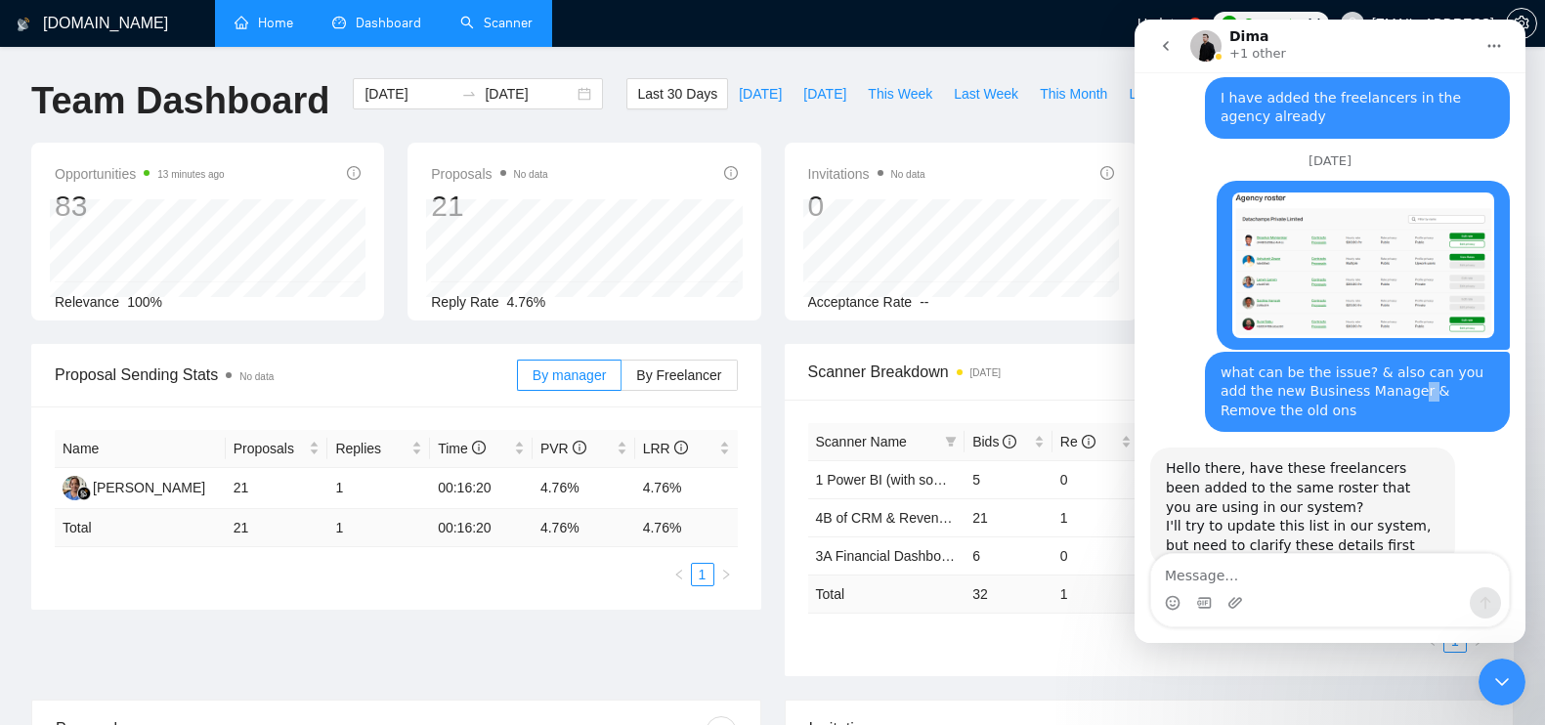
drag, startPoint x: 1361, startPoint y: 276, endPoint x: 1384, endPoint y: 282, distance: 23.5
click at [1384, 363] on div "what can be the issue? & also can you add the new Business Manager & Remove the…" at bounding box center [1357, 392] width 274 height 58
drag, startPoint x: 1384, startPoint y: 282, endPoint x: 1263, endPoint y: 262, distance: 121.9
click at [1263, 363] on div "what can be the issue? & also can you add the new Business Manager & Remove the…" at bounding box center [1357, 392] width 274 height 58
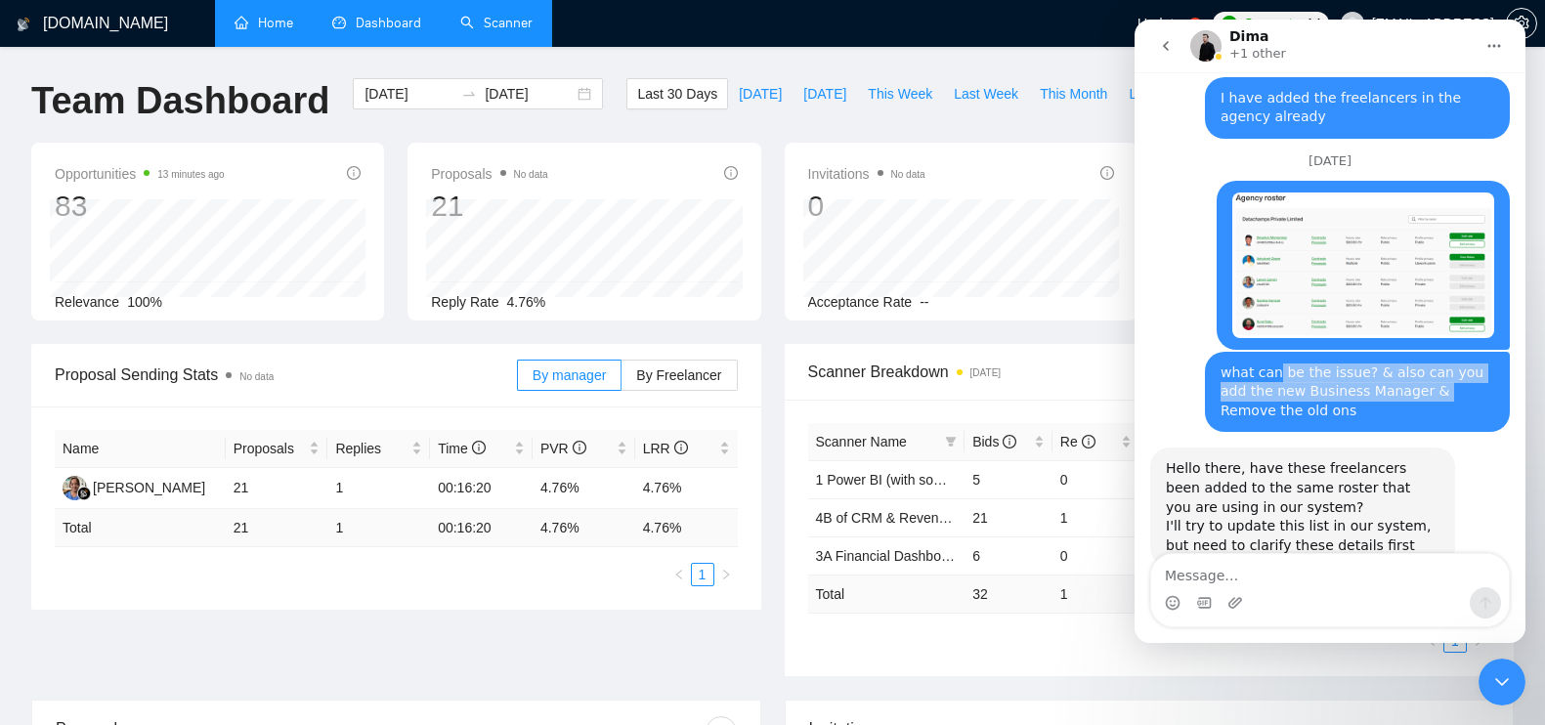
click at [1336, 363] on div "what can be the issue? & also can you add the new Business Manager & Remove the…" at bounding box center [1357, 392] width 274 height 58
